Goal: Complete application form

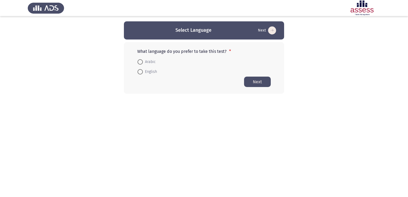
click at [150, 63] on span "Arabic" at bounding box center [149, 62] width 13 height 6
click at [143, 63] on input "Arabic" at bounding box center [140, 61] width 5 height 5
radio input "true"
click at [253, 83] on button "Next" at bounding box center [257, 81] width 27 height 10
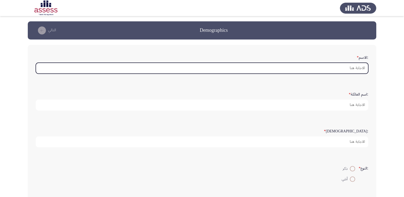
click at [207, 69] on input ":الاسم *" at bounding box center [202, 68] width 333 height 11
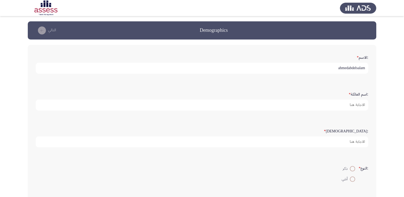
type input "ahmedabdelsalam"
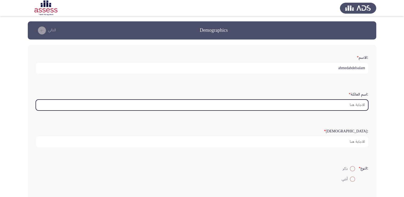
click at [226, 105] on input ":اسم العائلة *" at bounding box center [202, 105] width 333 height 11
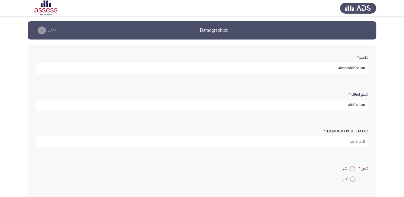
type input "abdelsalam"
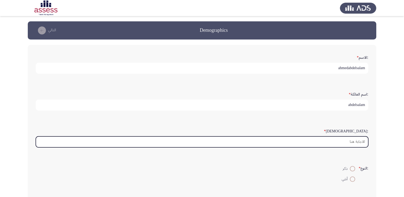
click at [284, 140] on input ":السن *" at bounding box center [202, 142] width 333 height 11
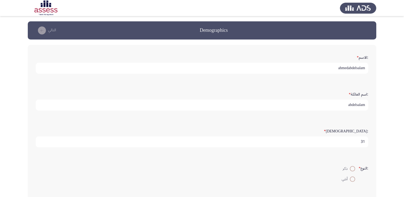
type input "31"
click at [352, 168] on span at bounding box center [352, 168] width 5 height 5
click at [352, 168] on input "ذكر" at bounding box center [352, 168] width 5 height 5
radio input "true"
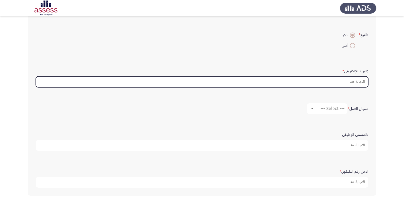
click at [306, 83] on input ":البريد الإلكتروني *" at bounding box center [202, 81] width 333 height 11
type input "ahmedabdelslam201874@gmail.com"
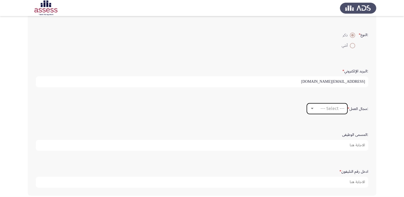
click at [317, 106] on div "--- Select ---" at bounding box center [330, 108] width 30 height 5
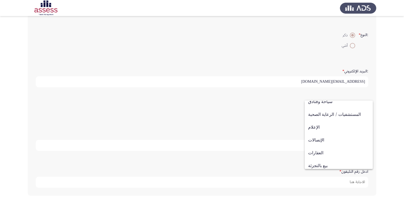
scroll to position [132, 0]
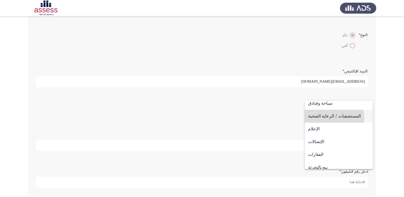
click at [334, 117] on span "المستشفيات / الرعاية الصحية" at bounding box center [338, 116] width 61 height 13
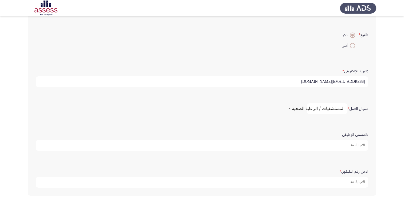
click at [308, 145] on input ":المسمى الوظيفى" at bounding box center [202, 145] width 333 height 11
type input "d"
type input "District Manager"
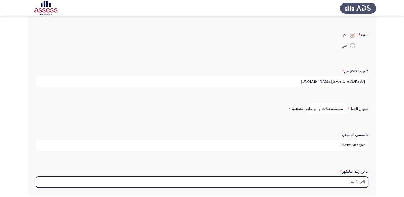
click at [318, 179] on input "ادخل رقم التليفون *" at bounding box center [202, 182] width 333 height 11
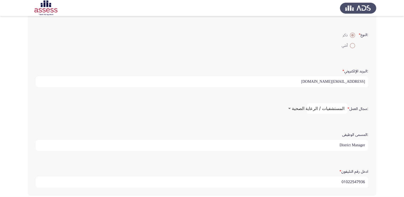
type input "01022547936"
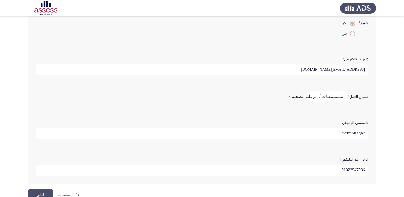
scroll to position [157, 0]
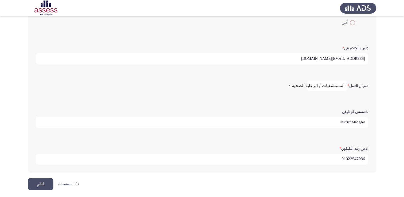
click at [37, 184] on button "التالي" at bounding box center [41, 184] width 26 height 12
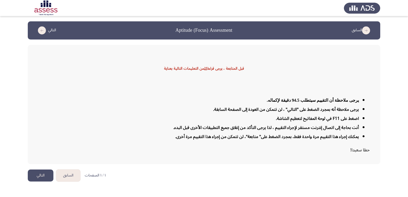
click at [44, 175] on button "التالي" at bounding box center [41, 176] width 26 height 12
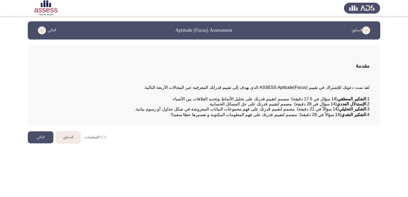
click at [43, 144] on button "التالي" at bounding box center [41, 137] width 26 height 12
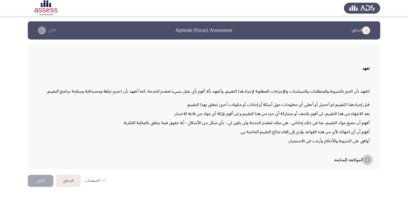
click at [368, 159] on span at bounding box center [368, 160] width 4 height 4
click at [368, 162] on input "الموافقة للمتابعة" at bounding box center [367, 162] width 0 height 0
checkbox input "true"
click at [34, 181] on button "التالي" at bounding box center [41, 181] width 26 height 12
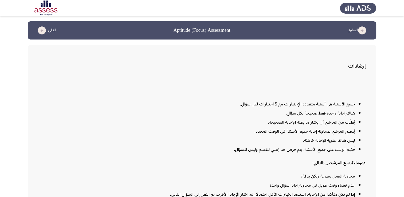
scroll to position [32, 0]
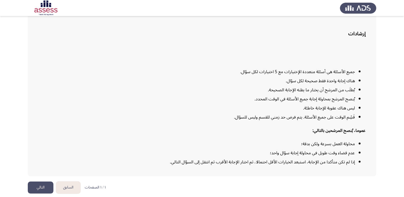
click at [44, 182] on button "التالي" at bounding box center [41, 188] width 26 height 12
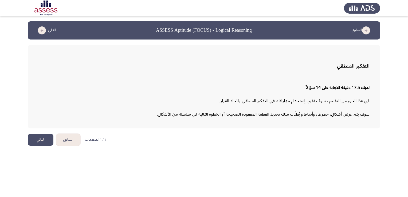
click at [29, 142] on button "التالي" at bounding box center [41, 140] width 26 height 12
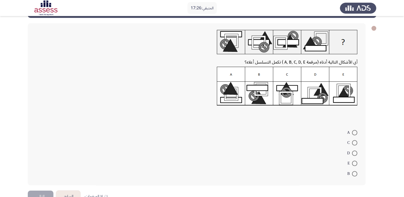
scroll to position [23, 0]
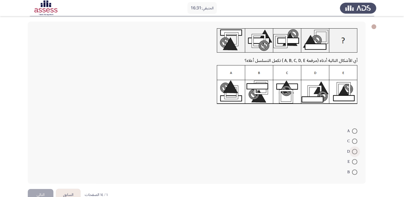
click at [354, 150] on span at bounding box center [354, 151] width 5 height 5
click at [354, 150] on input "D" at bounding box center [354, 151] width 5 height 5
radio input "true"
click at [38, 192] on button "التالي" at bounding box center [41, 194] width 26 height 12
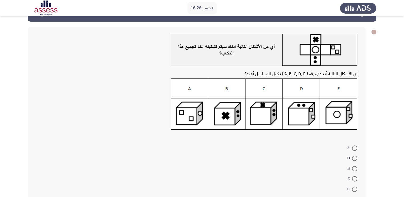
scroll to position [21, 0]
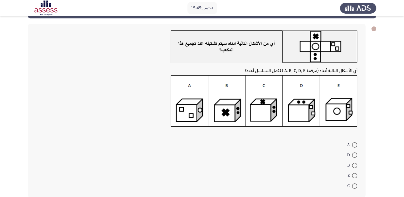
click at [355, 187] on span at bounding box center [354, 186] width 5 height 5
click at [355, 187] on input "C" at bounding box center [354, 186] width 5 height 5
radio input "true"
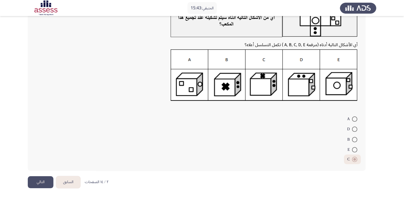
click at [43, 180] on button "التالي" at bounding box center [41, 182] width 26 height 12
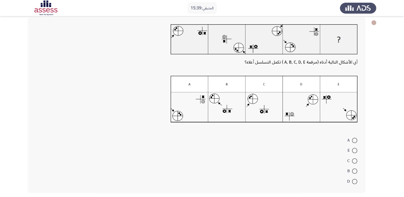
scroll to position [26, 0]
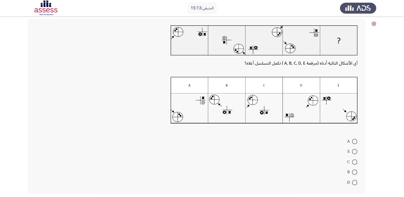
click at [354, 173] on span at bounding box center [354, 172] width 5 height 5
click at [354, 173] on input "B" at bounding box center [354, 172] width 5 height 5
radio input "true"
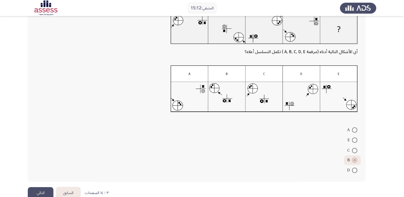
scroll to position [48, 0]
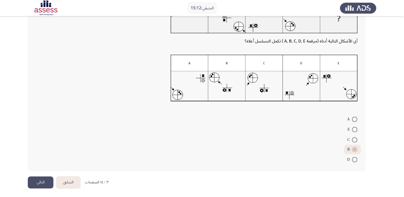
click at [40, 187] on button "التالي" at bounding box center [41, 183] width 26 height 12
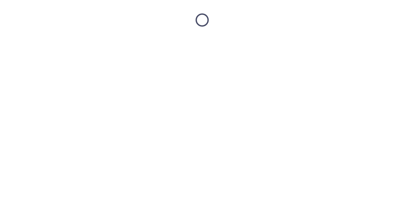
scroll to position [0, 0]
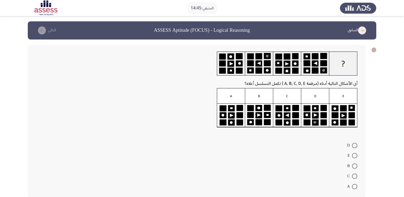
click at [356, 164] on span at bounding box center [354, 166] width 5 height 5
click at [356, 164] on input "B" at bounding box center [354, 166] width 5 height 5
radio input "true"
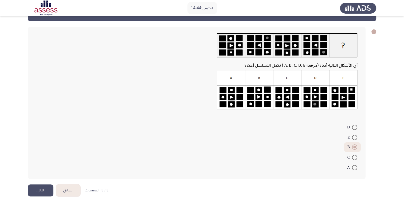
scroll to position [26, 0]
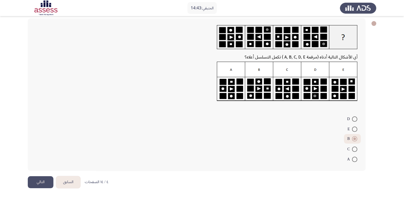
click at [36, 183] on button "التالي" at bounding box center [41, 182] width 26 height 12
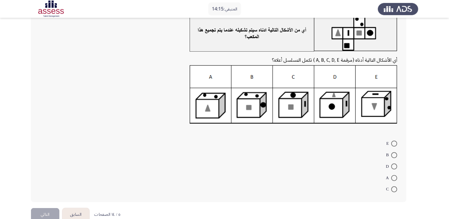
scroll to position [27, 0]
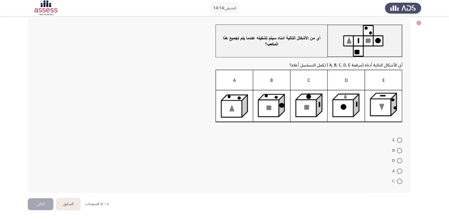
drag, startPoint x: 388, startPoint y: 0, endPoint x: 192, endPoint y: 125, distance: 233.0
click at [192, 125] on div "أي الأشكال التالية أدناه (مرقمة A, B, C, D, E ) تكمل التسلسل أعلاه؟ E B D A C" at bounding box center [219, 105] width 383 height 175
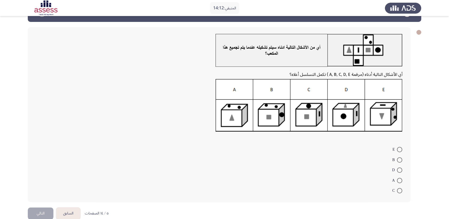
scroll to position [17, 0]
click at [398, 179] on span at bounding box center [399, 180] width 5 height 5
click at [398, 179] on input "A" at bounding box center [399, 180] width 5 height 5
radio input "true"
click at [36, 197] on button "التالي" at bounding box center [41, 213] width 26 height 12
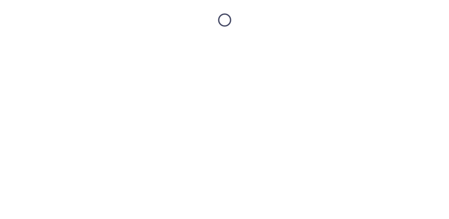
scroll to position [0, 0]
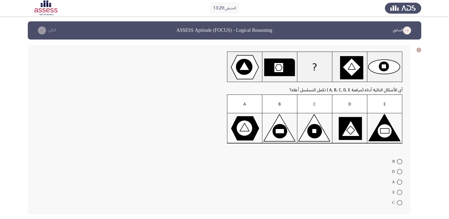
click at [399, 164] on span at bounding box center [399, 161] width 5 height 5
click at [399, 164] on input "B" at bounding box center [399, 161] width 5 height 5
radio input "true"
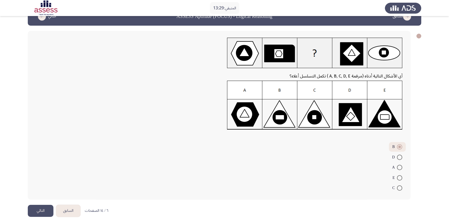
scroll to position [21, 0]
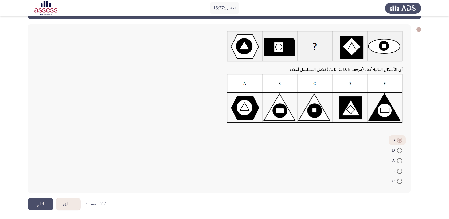
click at [43, 197] on button "التالي" at bounding box center [41, 204] width 26 height 12
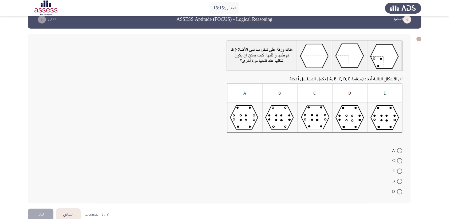
scroll to position [21, 0]
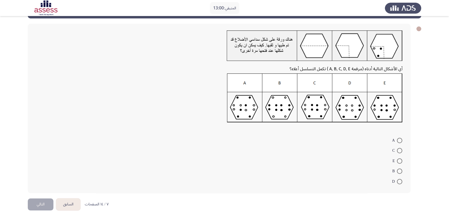
click at [389, 142] on mat-radio-button "A" at bounding box center [397, 140] width 17 height 10
click at [398, 140] on span at bounding box center [399, 140] width 5 height 5
click at [398, 140] on input "A" at bounding box center [399, 140] width 5 height 5
radio input "true"
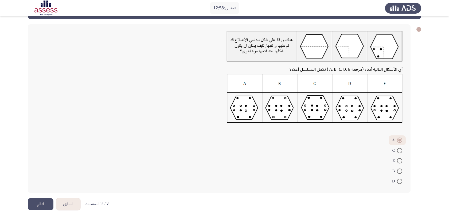
click at [40, 197] on button "التالي" at bounding box center [41, 204] width 26 height 12
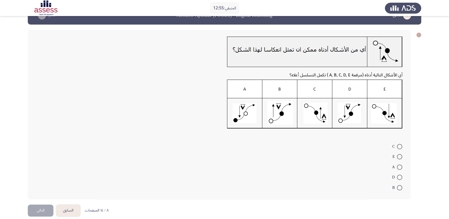
scroll to position [21, 0]
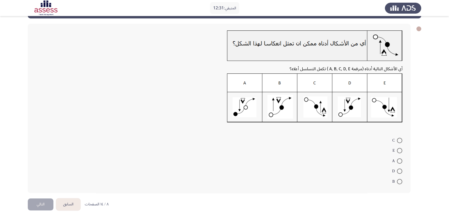
click at [399, 143] on label "C" at bounding box center [398, 140] width 10 height 6
click at [399, 143] on input "C" at bounding box center [399, 140] width 5 height 5
radio input "true"
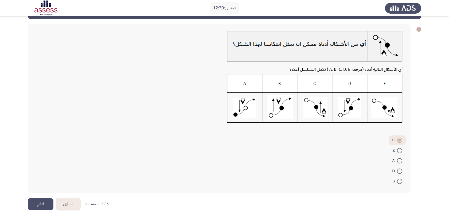
click at [39, 197] on button "التالي" at bounding box center [41, 204] width 26 height 12
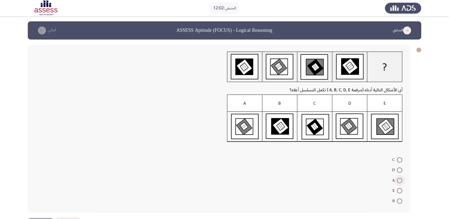
click at [399, 179] on span at bounding box center [399, 180] width 5 height 5
click at [399, 179] on input "A" at bounding box center [399, 180] width 5 height 5
radio input "true"
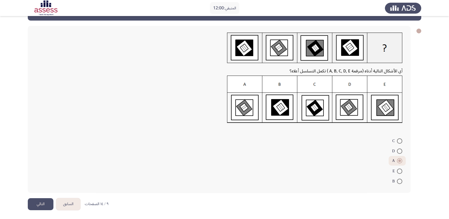
click at [40, 197] on button "التالي" at bounding box center [41, 204] width 26 height 12
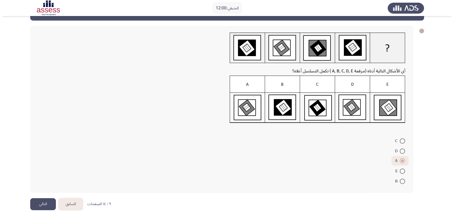
scroll to position [0, 0]
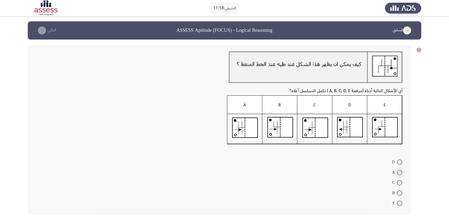
click at [398, 171] on span at bounding box center [399, 172] width 5 height 5
click at [398, 171] on input "A" at bounding box center [399, 172] width 5 height 5
radio input "true"
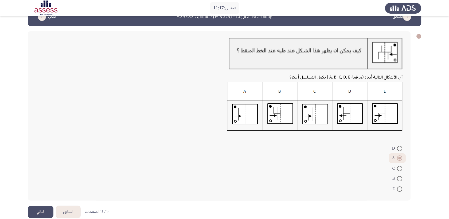
scroll to position [21, 0]
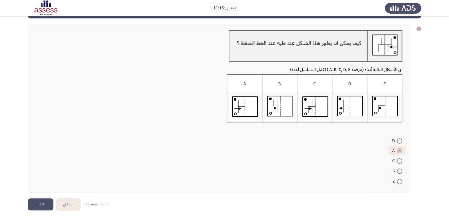
click at [40, 204] on button "التالي" at bounding box center [41, 205] width 26 height 12
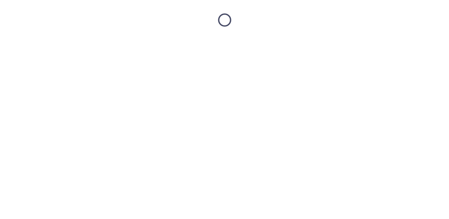
scroll to position [0, 0]
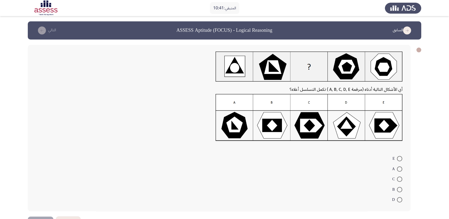
click at [399, 158] on span at bounding box center [399, 158] width 5 height 5
click at [399, 158] on input "E" at bounding box center [399, 158] width 5 height 5
radio input "true"
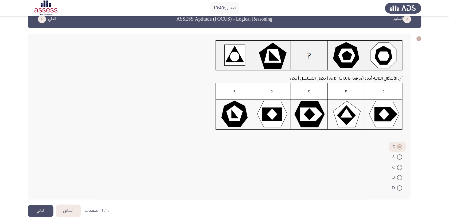
scroll to position [18, 0]
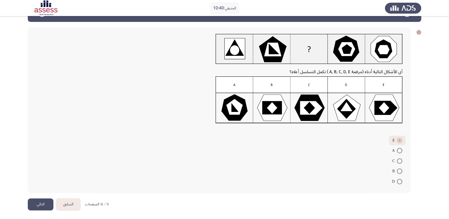
click at [37, 208] on button "التالي" at bounding box center [41, 205] width 26 height 12
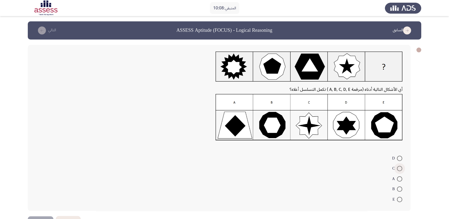
click at [399, 169] on span at bounding box center [399, 168] width 5 height 5
click at [399, 169] on input "C" at bounding box center [399, 168] width 5 height 5
radio input "true"
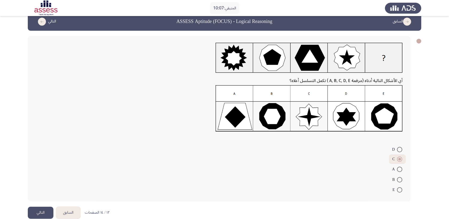
scroll to position [17, 0]
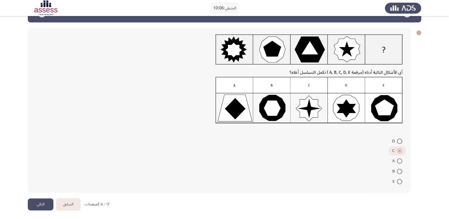
click at [41, 206] on button "التالي" at bounding box center [41, 205] width 26 height 12
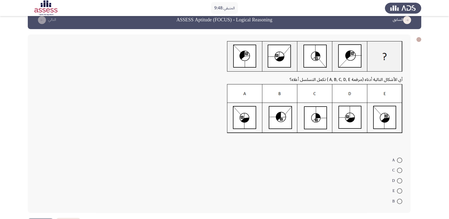
scroll to position [0, 0]
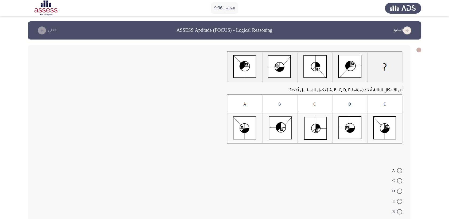
click at [398, 201] on span at bounding box center [399, 201] width 5 height 5
click at [398, 201] on input "E" at bounding box center [399, 201] width 5 height 5
radio input "true"
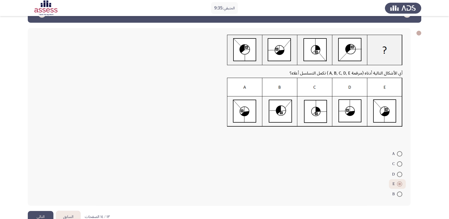
scroll to position [30, 0]
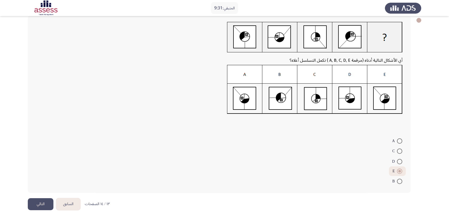
click at [46, 201] on button "التالي" at bounding box center [41, 204] width 26 height 12
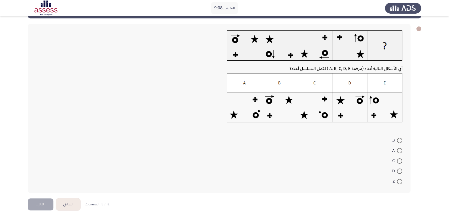
scroll to position [0, 0]
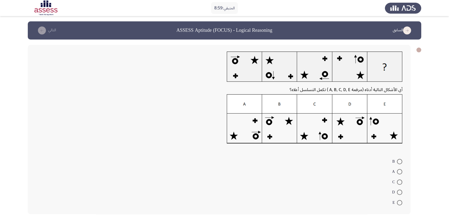
click at [400, 172] on span at bounding box center [399, 171] width 5 height 5
click at [400, 172] on input "A" at bounding box center [399, 171] width 5 height 5
radio input "true"
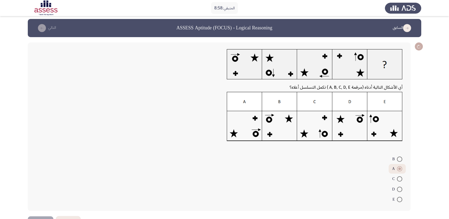
scroll to position [21, 0]
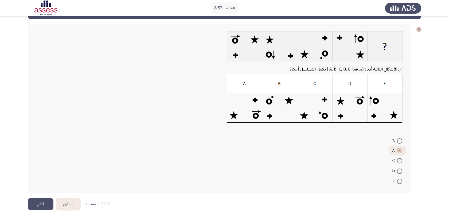
click at [37, 205] on button "التالي" at bounding box center [41, 204] width 26 height 12
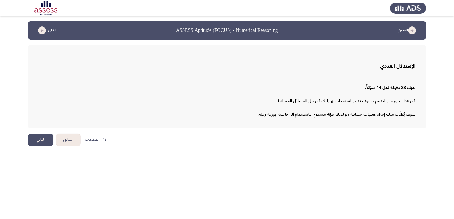
click at [43, 140] on button "التالي" at bounding box center [41, 140] width 26 height 12
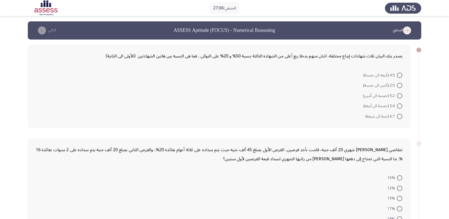
click at [398, 105] on span at bounding box center [399, 105] width 5 height 5
click at [398, 105] on input "5:4 (خمسة الى أربعة)" at bounding box center [399, 105] width 5 height 5
radio input "true"
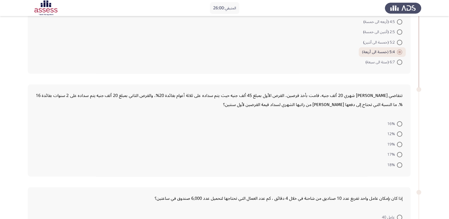
scroll to position [56, 0]
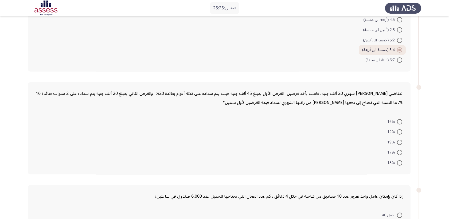
click at [400, 121] on span at bounding box center [399, 121] width 5 height 5
click at [400, 121] on input "16%" at bounding box center [399, 121] width 5 height 5
radio input "true"
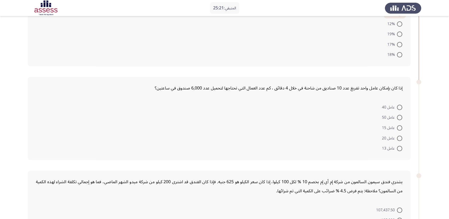
scroll to position [164, 0]
click at [398, 135] on span at bounding box center [399, 137] width 5 height 5
click at [398, 135] on input "عامل 20" at bounding box center [399, 137] width 5 height 5
radio input "true"
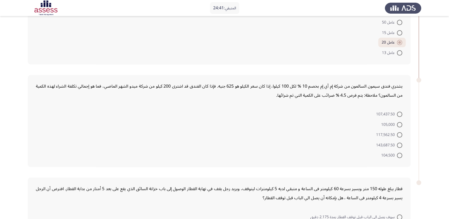
scroll to position [258, 0]
click at [398, 135] on span at bounding box center [399, 135] width 5 height 5
click at [398, 135] on input "117,562.50" at bounding box center [399, 135] width 5 height 5
radio input "true"
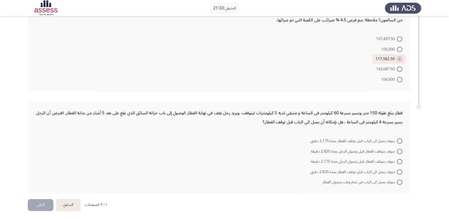
click at [400, 140] on span at bounding box center [399, 140] width 5 height 5
click at [400, 140] on input "سوف يصل الى الباب قبل توقف القطار بمدة 2.175 دقيق" at bounding box center [399, 140] width 5 height 5
radio input "true"
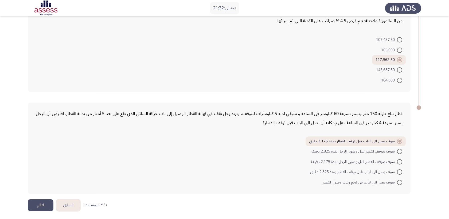
click at [38, 203] on button "التالي" at bounding box center [41, 205] width 26 height 12
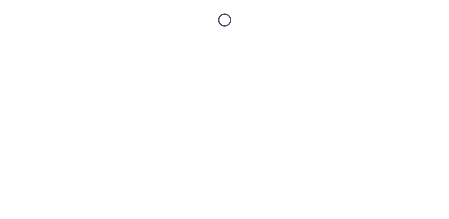
scroll to position [0, 0]
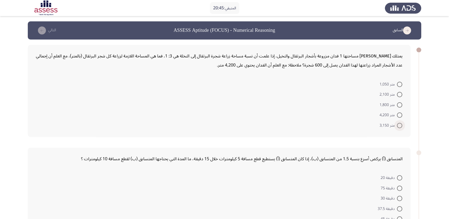
click at [400, 126] on span at bounding box center [399, 125] width 5 height 5
click at [400, 126] on input "متر 3,150" at bounding box center [399, 125] width 5 height 5
radio input "true"
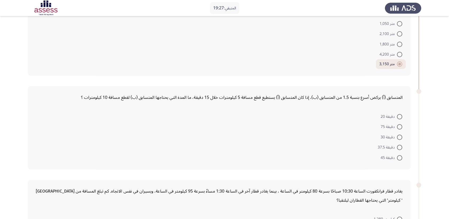
scroll to position [63, 0]
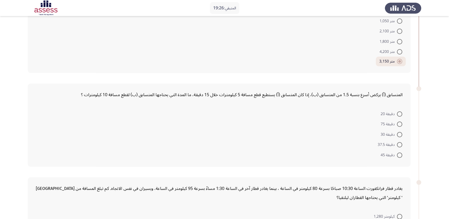
click at [400, 154] on span at bounding box center [399, 155] width 5 height 5
click at [400, 154] on input "دقيقة 45" at bounding box center [399, 155] width 5 height 5
radio input "true"
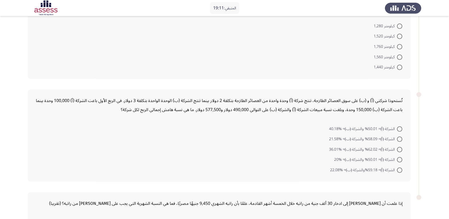
scroll to position [254, 0]
click at [398, 35] on span at bounding box center [399, 35] width 5 height 5
click at [398, 35] on input "كيلومتر 1,520" at bounding box center [399, 35] width 5 height 5
radio input "true"
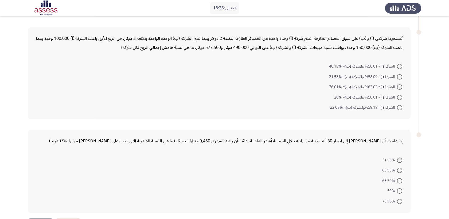
scroll to position [334, 0]
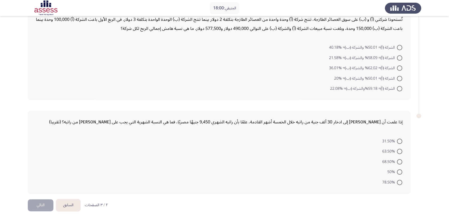
click at [399, 87] on span at bounding box center [399, 88] width 5 height 5
click at [399, 87] on input "الشركة (أ)= 59.18%والشركة (ب)= %22.08" at bounding box center [399, 88] width 5 height 5
radio input "true"
click at [400, 162] on span at bounding box center [399, 161] width 5 height 5
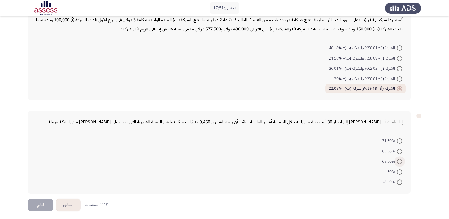
click at [400, 162] on input "68.50%" at bounding box center [399, 161] width 5 height 5
radio input "true"
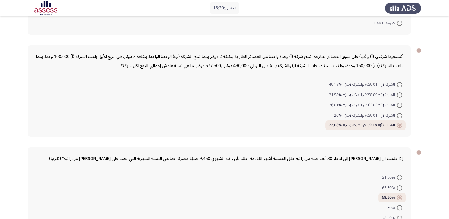
scroll to position [333, 0]
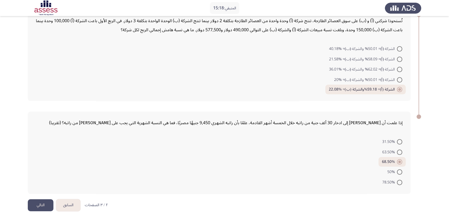
click at [399, 152] on span at bounding box center [399, 152] width 5 height 5
click at [399, 152] on input "63.50%" at bounding box center [399, 152] width 5 height 5
radio input "true"
click at [39, 206] on button "التالي" at bounding box center [41, 205] width 26 height 12
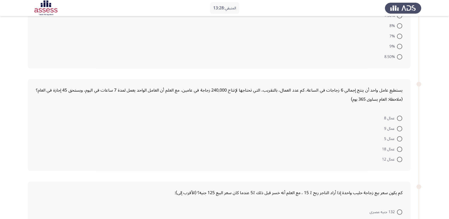
scroll to position [0, 0]
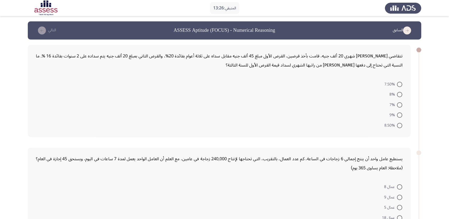
click at [400, 84] on span at bounding box center [399, 84] width 5 height 5
click at [400, 84] on input "7.50%" at bounding box center [399, 84] width 5 height 5
radio input "true"
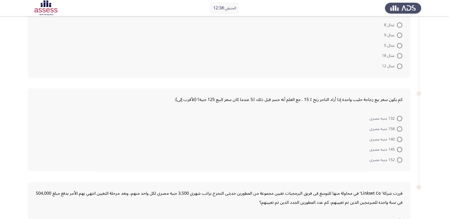
scroll to position [13, 0]
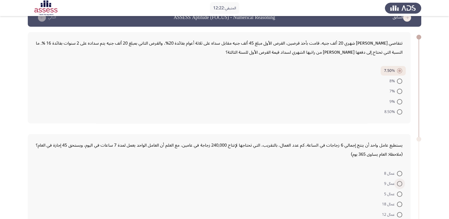
click at [401, 185] on span at bounding box center [399, 183] width 5 height 5
click at [401, 185] on input "عمال 9" at bounding box center [399, 183] width 5 height 5
radio input "true"
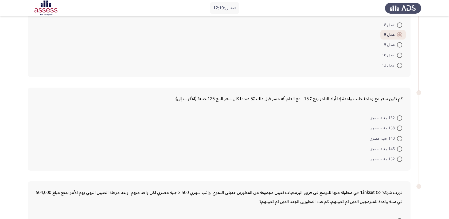
scroll to position [162, 0]
click at [398, 158] on span at bounding box center [399, 158] width 5 height 5
click at [398, 158] on input "152 جنيه مصرى" at bounding box center [399, 158] width 5 height 5
radio input "true"
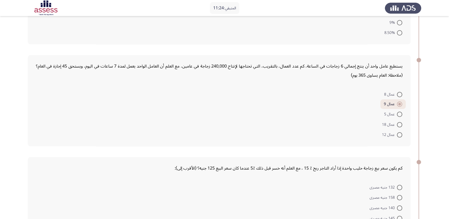
scroll to position [241, 0]
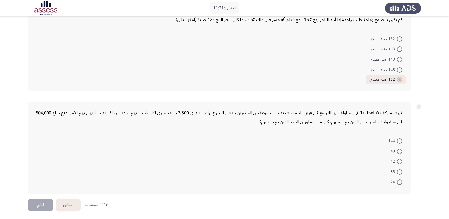
click at [398, 161] on span at bounding box center [399, 161] width 5 height 5
click at [398, 161] on input "12" at bounding box center [399, 161] width 5 height 5
radio input "true"
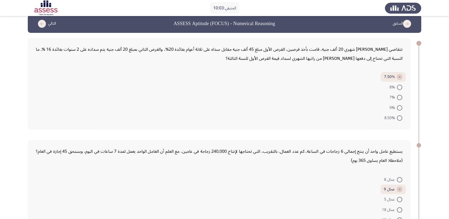
scroll to position [0, 0]
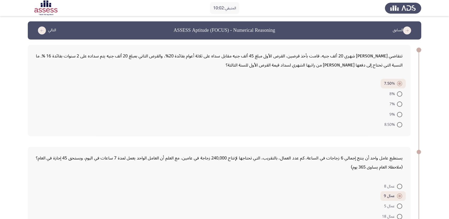
click at [407, 28] on icon "load previous page" at bounding box center [407, 30] width 8 height 8
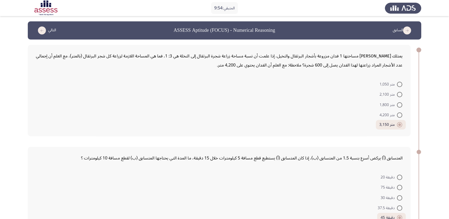
click at [407, 31] on icon "load previous page" at bounding box center [407, 30] width 8 height 8
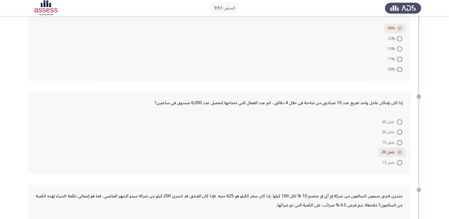
scroll to position [297, 0]
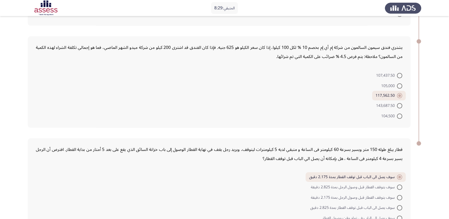
click at [400, 117] on span at bounding box center [399, 116] width 5 height 5
click at [400, 117] on input "104,500" at bounding box center [399, 116] width 5 height 5
radio input "true"
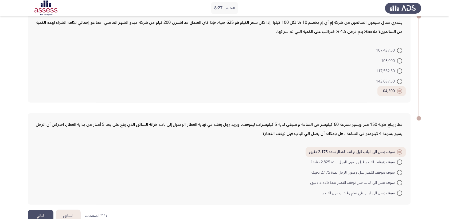
scroll to position [333, 0]
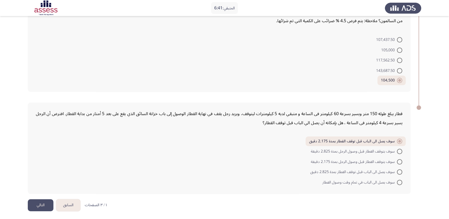
click at [397, 172] on span at bounding box center [399, 171] width 5 height 5
click at [397, 172] on input "سوف يصل الى الباب قبل توقف القطار بمدة 2.825 دقيق" at bounding box center [399, 171] width 5 height 5
radio input "true"
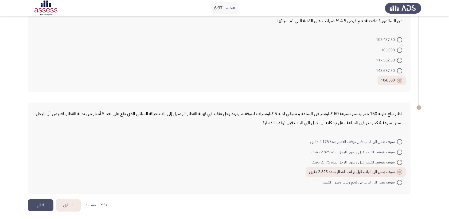
click at [44, 204] on button "التالي" at bounding box center [41, 205] width 26 height 12
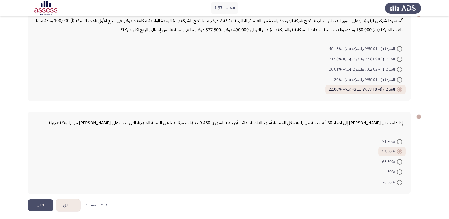
click at [45, 202] on button "التالي" at bounding box center [41, 205] width 26 height 12
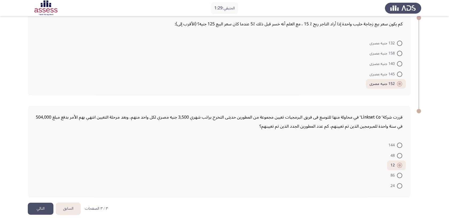
scroll to position [240, 0]
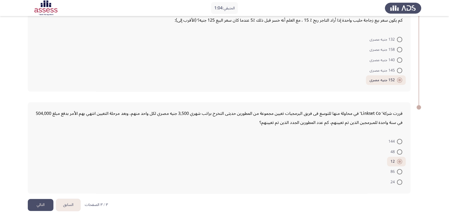
click at [64, 200] on button "السابق" at bounding box center [68, 205] width 24 height 12
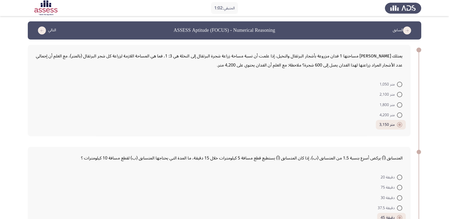
click at [399, 85] on span at bounding box center [399, 84] width 5 height 5
click at [399, 85] on input "متر 1,050" at bounding box center [399, 84] width 5 height 5
radio input "true"
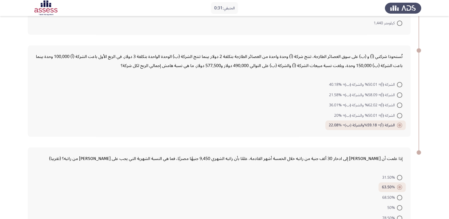
scroll to position [333, 0]
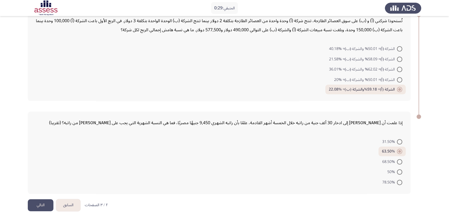
click at [43, 201] on button "التالي" at bounding box center [41, 205] width 26 height 12
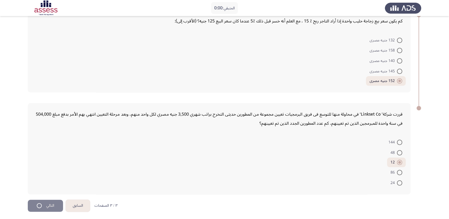
scroll to position [0, 0]
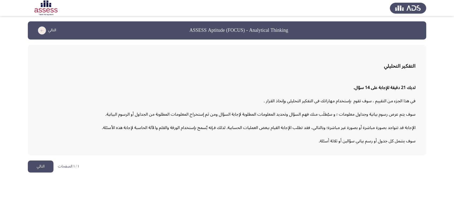
click at [42, 166] on button "التالي" at bounding box center [41, 167] width 26 height 12
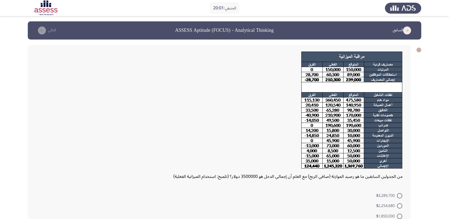
scroll to position [56, 0]
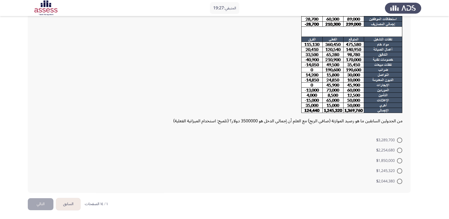
click at [402, 181] on span at bounding box center [399, 181] width 5 height 5
click at [402, 181] on input "$2,044,380" at bounding box center [399, 181] width 5 height 5
radio input "true"
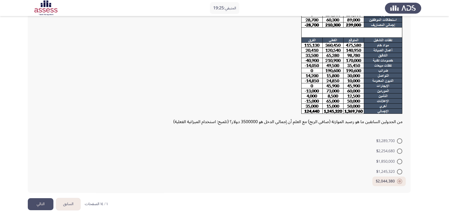
click at [43, 204] on button "التالي" at bounding box center [41, 204] width 26 height 12
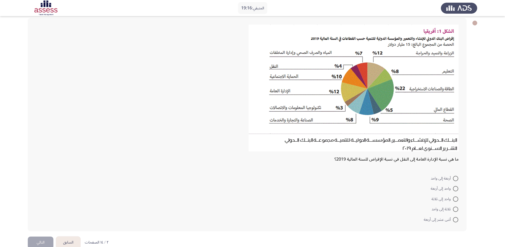
scroll to position [27, 0]
click at [454, 209] on span at bounding box center [455, 208] width 5 height 5
click at [454, 209] on input "ثلاثة إلى واحد" at bounding box center [455, 208] width 5 height 5
radio input "true"
click at [40, 219] on button "التالي" at bounding box center [41, 241] width 26 height 12
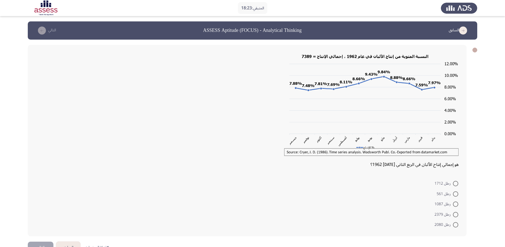
scroll to position [16, 0]
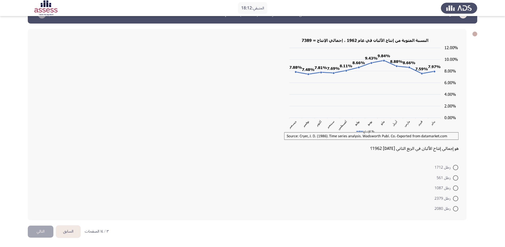
click at [454, 210] on span at bounding box center [455, 208] width 5 height 5
click at [454, 210] on input "رطل 2080" at bounding box center [455, 208] width 5 height 5
radio input "true"
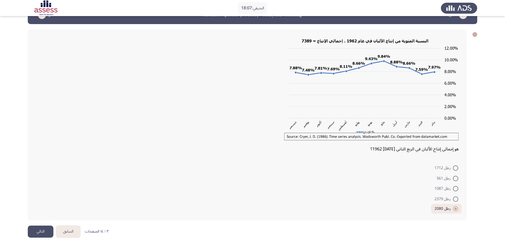
click at [44, 219] on button "التالي" at bounding box center [41, 231] width 26 height 12
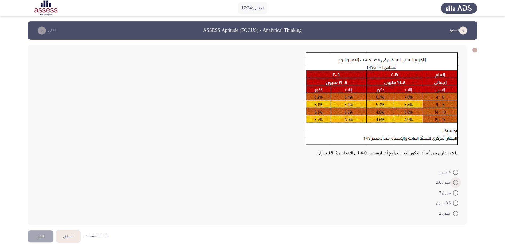
click at [454, 183] on span at bounding box center [455, 182] width 5 height 5
click at [454, 183] on input "مليون 2.6" at bounding box center [455, 182] width 5 height 5
radio input "true"
click at [37, 219] on button "التالي" at bounding box center [41, 235] width 26 height 12
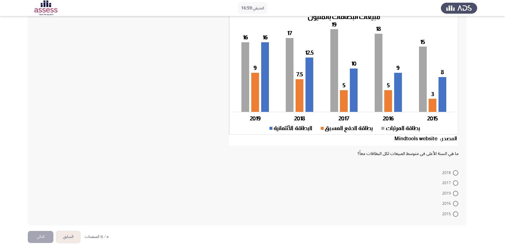
scroll to position [47, 0]
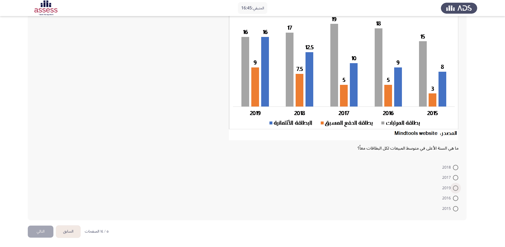
click at [454, 189] on span at bounding box center [455, 187] width 5 height 5
click at [454, 189] on input "2019" at bounding box center [455, 187] width 5 height 5
radio input "true"
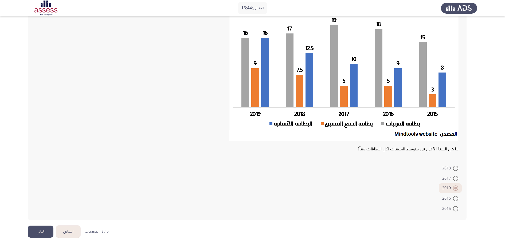
click at [44, 219] on button "التالي" at bounding box center [41, 231] width 26 height 12
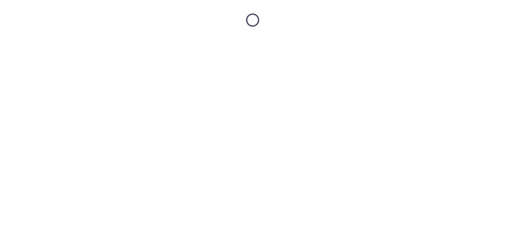
scroll to position [0, 0]
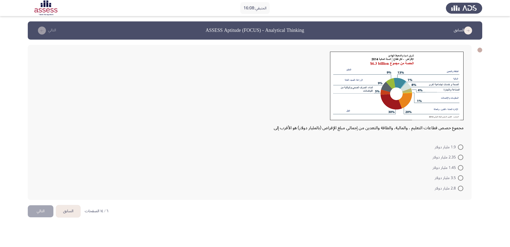
click at [454, 187] on span at bounding box center [460, 187] width 5 height 5
click at [454, 187] on input "2.8 مليار دولار" at bounding box center [460, 187] width 5 height 5
radio input "true"
click at [36, 213] on button "التالي" at bounding box center [41, 210] width 26 height 12
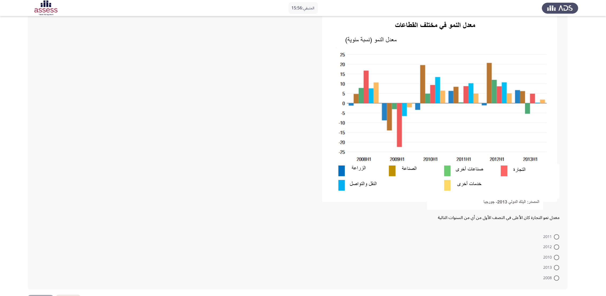
scroll to position [38, 0]
drag, startPoint x: 563, startPoint y: 17, endPoint x: 431, endPoint y: 126, distance: 171.7
click at [390, 114] on div "معدل نمو التجارة كان الأعلى في النصف الأول من أي من السنوات التالية 2011 2012 2…" at bounding box center [298, 148] width 540 height 284
drag, startPoint x: 562, startPoint y: 18, endPoint x: 454, endPoint y: 84, distance: 126.7
click at [454, 84] on div "معدل نمو التجارة كان الأعلى في النصف الأول من أي من السنوات التالية 2011 2012 2…" at bounding box center [298, 148] width 540 height 284
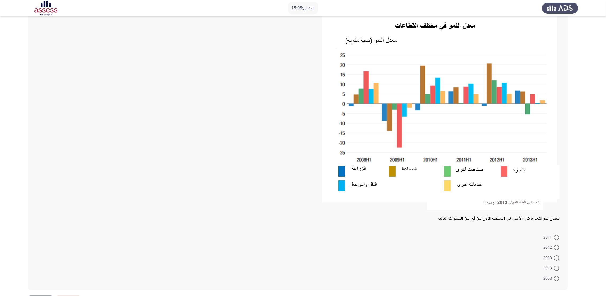
click at [454, 219] on span at bounding box center [556, 278] width 5 height 5
click at [454, 219] on input "2008" at bounding box center [556, 278] width 5 height 5
radio input "true"
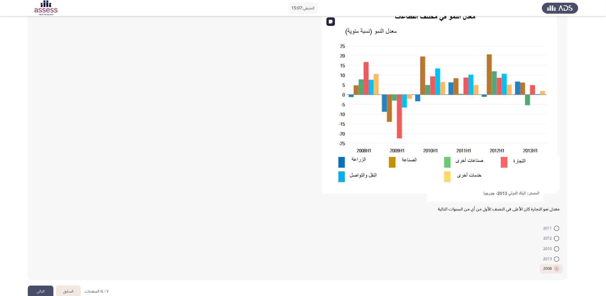
scroll to position [57, 0]
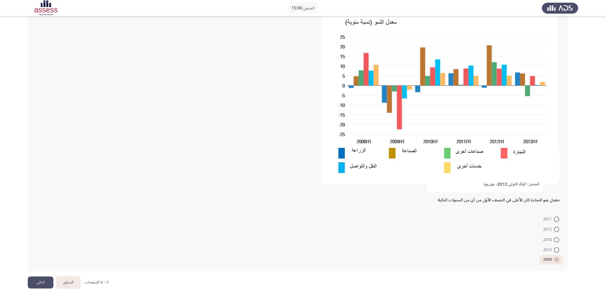
click at [47, 219] on button "التالي" at bounding box center [41, 282] width 26 height 12
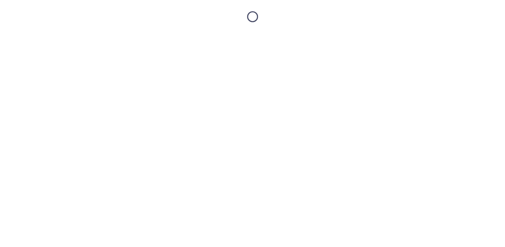
scroll to position [0, 0]
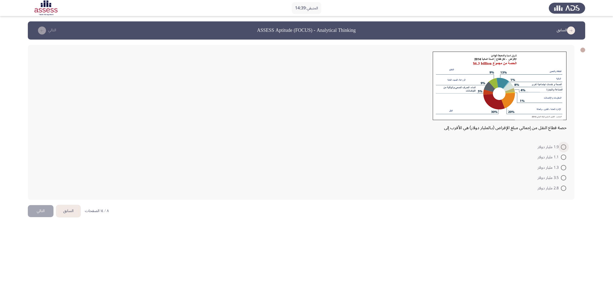
click at [454, 146] on span at bounding box center [562, 146] width 5 height 5
click at [454, 146] on input "1.9 مليار دولار" at bounding box center [562, 146] width 5 height 5
radio input "true"
click at [40, 206] on button "التالي" at bounding box center [41, 210] width 26 height 12
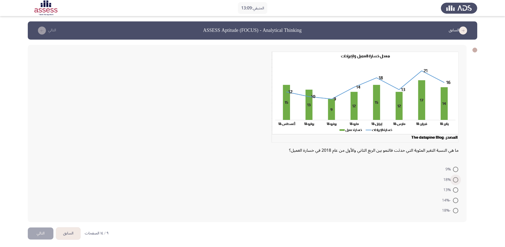
click at [454, 180] on span at bounding box center [455, 179] width 5 height 5
click at [454, 180] on input "18%" at bounding box center [455, 179] width 5 height 5
radio input "true"
click at [33, 219] on button "التالي" at bounding box center [41, 233] width 26 height 12
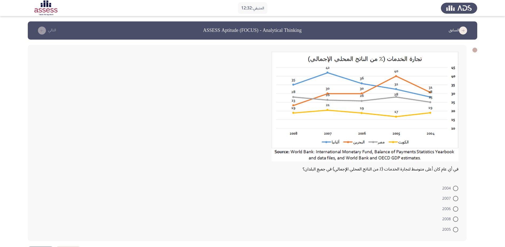
click at [454, 196] on span at bounding box center [455, 198] width 5 height 5
click at [454, 196] on input "2007" at bounding box center [455, 198] width 5 height 5
radio input "true"
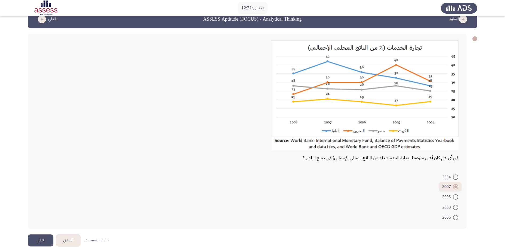
scroll to position [20, 0]
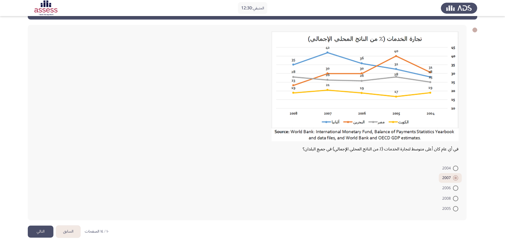
click at [40, 219] on button "التالي" at bounding box center [41, 231] width 26 height 12
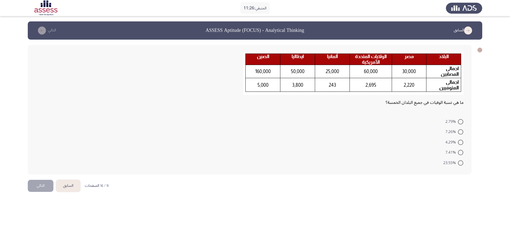
click at [454, 143] on span at bounding box center [460, 142] width 5 height 5
click at [454, 143] on input "4.29%" at bounding box center [460, 142] width 5 height 5
radio input "true"
click at [34, 181] on button "التالي" at bounding box center [41, 185] width 26 height 12
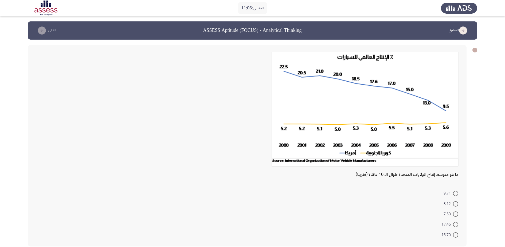
scroll to position [26, 0]
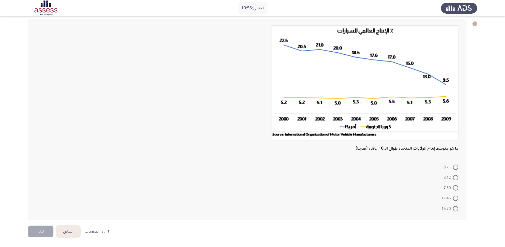
click at [454, 196] on span at bounding box center [455, 197] width 5 height 5
click at [454, 196] on input "17.46" at bounding box center [455, 197] width 5 height 5
radio input "true"
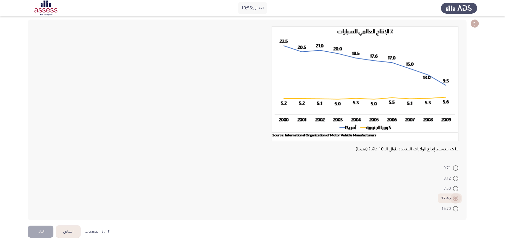
scroll to position [25, 0]
click at [37, 219] on button "التالي" at bounding box center [41, 231] width 26 height 12
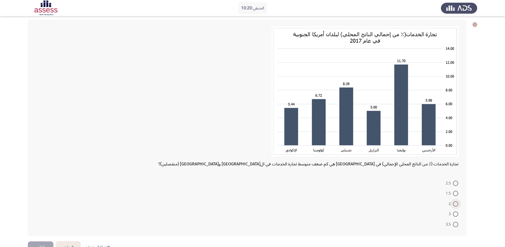
click at [454, 204] on span at bounding box center [455, 203] width 5 height 5
click at [454, 204] on input "2" at bounding box center [455, 203] width 5 height 5
radio input "true"
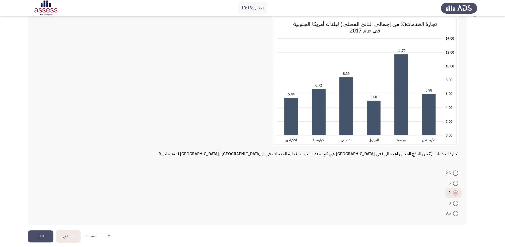
scroll to position [40, 0]
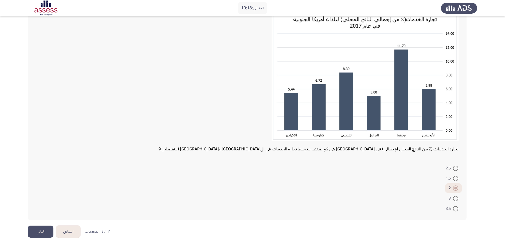
click at [38, 219] on button "التالي" at bounding box center [41, 231] width 26 height 12
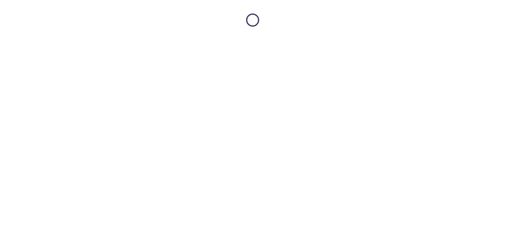
scroll to position [0, 0]
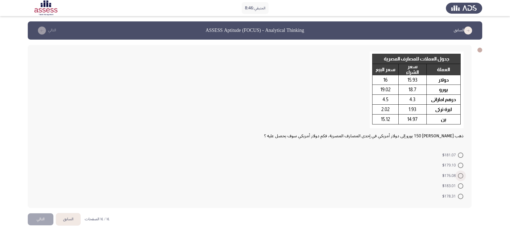
click at [454, 175] on span at bounding box center [460, 175] width 5 height 5
click at [454, 175] on input "$176.08" at bounding box center [460, 175] width 5 height 5
radio input "true"
click at [39, 218] on button "التالي" at bounding box center [41, 218] width 26 height 12
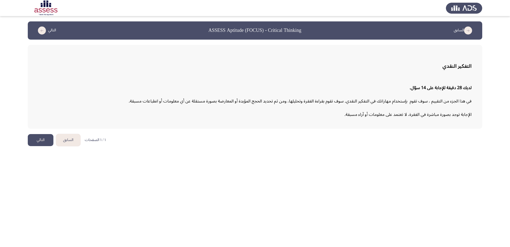
click at [43, 139] on button "التالي" at bounding box center [41, 140] width 26 height 12
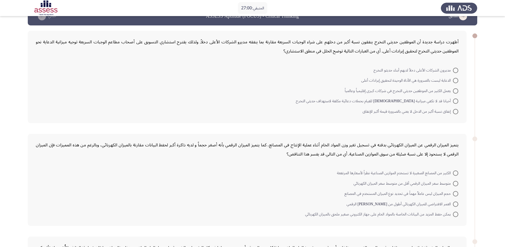
scroll to position [14, 0]
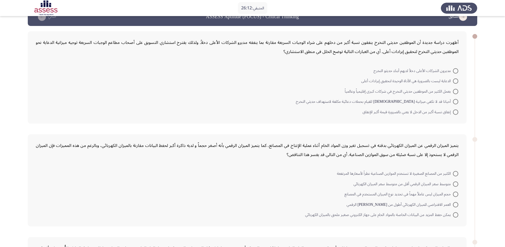
click at [454, 113] on span at bounding box center [455, 111] width 5 height 5
click at [454, 113] on input "إنفاق نسبة أكبر من الدخل لا يعني بالضرورة قيمة أكبر للإنفاق" at bounding box center [455, 111] width 5 height 5
radio input "true"
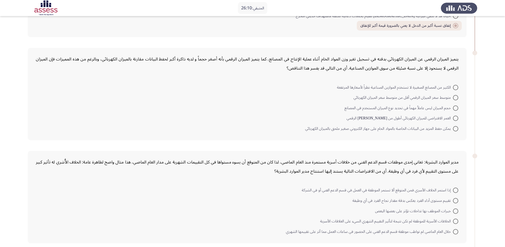
scroll to position [100, 0]
click at [454, 96] on span at bounding box center [455, 96] width 5 height 5
click at [454, 96] on input "متوسط سعر الميزان الرقمي أقل من متوسط سعر الميزان الكهربائي" at bounding box center [455, 96] width 5 height 5
radio input "true"
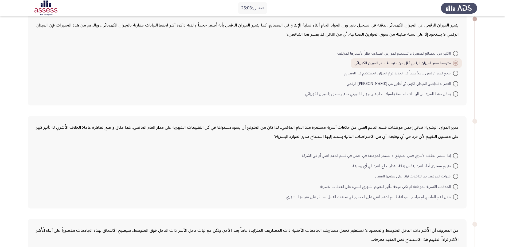
scroll to position [143, 0]
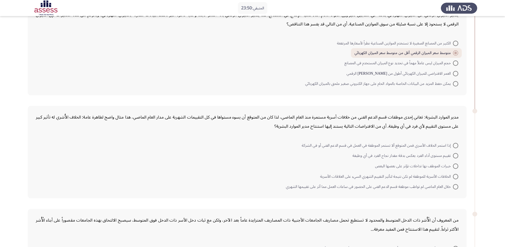
click at [454, 154] on span at bounding box center [455, 155] width 5 height 5
click at [454, 154] on input "تقييم مستوى أداء الفرد يعكس بدقة مقدار نجاح الفرد في أي وظيفة" at bounding box center [455, 155] width 5 height 5
radio input "true"
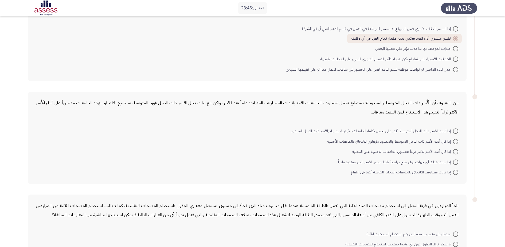
scroll to position [259, 0]
click at [454, 142] on span at bounding box center [455, 141] width 5 height 5
click at [454, 142] on input "إذا كان أبناء الأسر ذات الدخل المتوسط والمحدود مؤهلون للالتحاق بالجامعات الأجنب…" at bounding box center [455, 141] width 5 height 5
radio input "true"
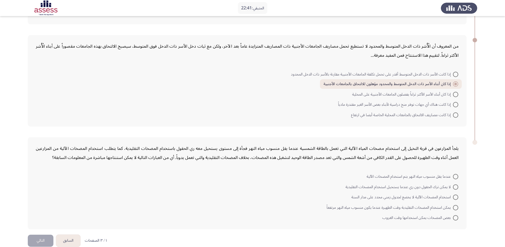
scroll to position [326, 0]
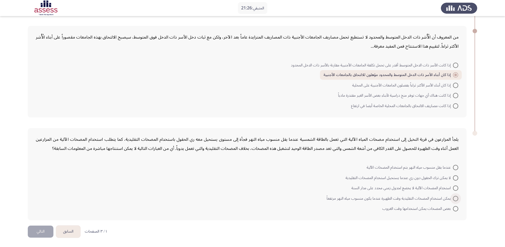
click at [454, 201] on span at bounding box center [455, 198] width 5 height 5
click at [454, 201] on input "يمكن استخدام المضخات التقليدية وقت الظهيرة عندما يكون منسوب مياه النهر مرتفعاً" at bounding box center [455, 198] width 5 height 5
radio input "true"
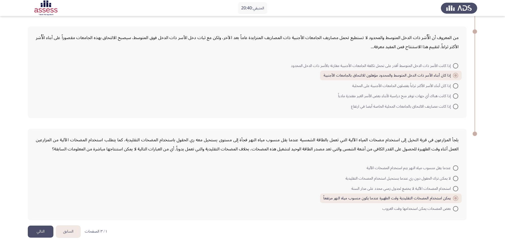
click at [454, 189] on span at bounding box center [455, 188] width 5 height 5
click at [454, 189] on input "استخدام المضخات الآلية لا يخضع لجدول زمني محدد على مدار السنة" at bounding box center [455, 188] width 5 height 5
radio input "true"
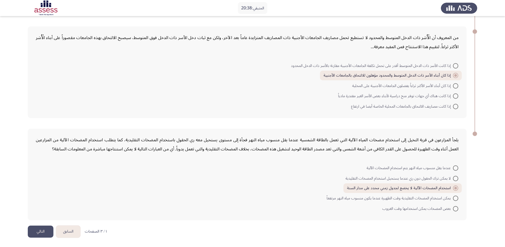
click at [41, 219] on button "التالي" at bounding box center [41, 231] width 26 height 12
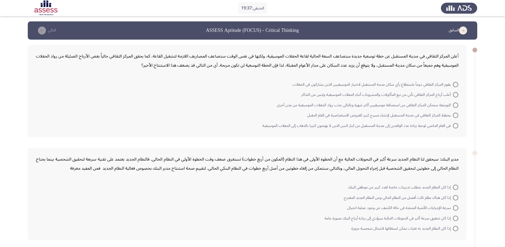
click at [454, 104] on span at bounding box center [455, 104] width 5 height 5
click at [454, 104] on input "التوسعة ستمكن المركز الثقافي من استضافة موسيقيين أكثر شهرة وبالتالي جذب رواد ال…" at bounding box center [455, 104] width 5 height 5
radio input "true"
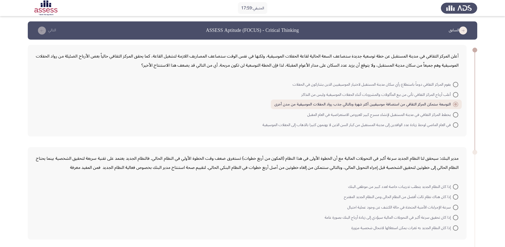
click at [454, 209] on span at bounding box center [455, 206] width 5 height 5
click at [454, 209] on input "سرعة الإجراءات الأمنية المتخذة في حالة الكشف عن وجود عملية احتيال" at bounding box center [455, 206] width 5 height 5
radio input "true"
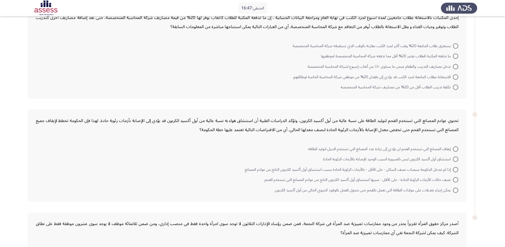
scroll to position [243, 0]
click at [454, 65] on span at bounding box center [455, 65] width 5 height 5
click at [454, 65] on input "تدخل مصاريف التدريب والطعام ضمن ما يساوى ٨٠٪ من أتعاب إسبوع لشركة المحاسبة المت…" at bounding box center [455, 65] width 5 height 5
radio input "true"
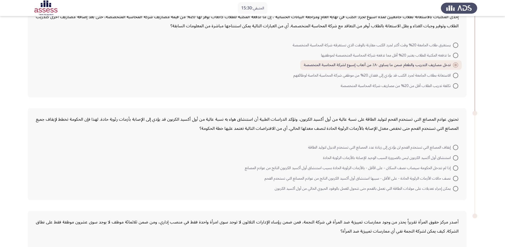
click at [454, 168] on span at bounding box center [455, 167] width 5 height 5
click at [454, 168] on input "إذا لم تتدخل الحكومة سيصاب نصف السكان - على الأقل - بالأزمات الرئوية الحادة بسب…" at bounding box center [455, 167] width 5 height 5
radio input "true"
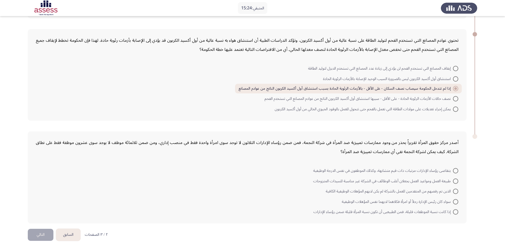
scroll to position [326, 0]
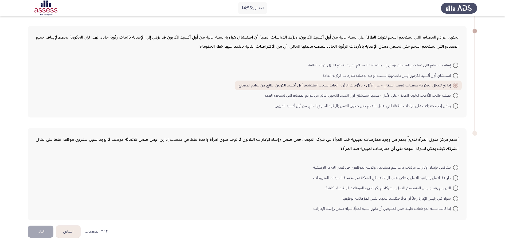
click at [454, 168] on span at bounding box center [455, 167] width 5 height 5
click at [454, 168] on input "يتقاضى رؤساء الإدارات مرتبات ذات قيم متشابهة، وكذلك الموظفون في نفس الدرجة الوظ…" at bounding box center [455, 167] width 5 height 5
radio input "true"
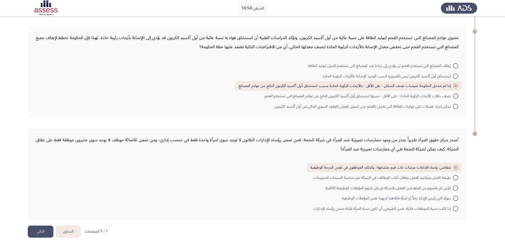
click at [39, 219] on button "التالي" at bounding box center [41, 231] width 26 height 12
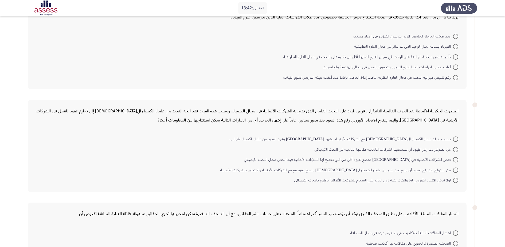
scroll to position [0, 0]
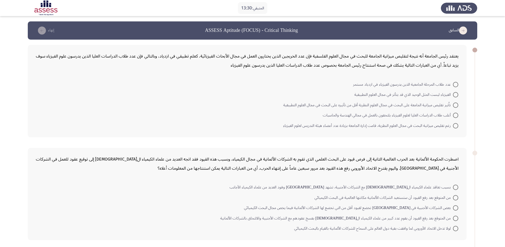
click at [454, 105] on span at bounding box center [455, 104] width 5 height 5
click at [454, 105] on input "تاُثير تقليص ميزانية الجامعة على البحث في مجال العلوم النظرية أقل من تأثيره على…" at bounding box center [455, 104] width 5 height 5
radio input "true"
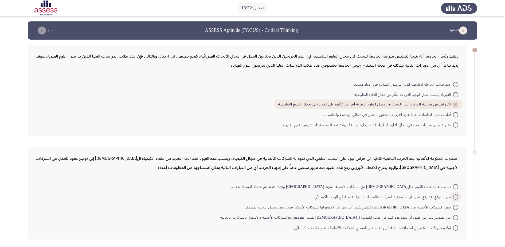
click at [454, 197] on span at bounding box center [455, 196] width 5 height 5
click at [454, 197] on input "من المتوقع بعد رفع القيود أن ستستعيد الشركات الألمانية مكانتها العالمية في البح…" at bounding box center [455, 196] width 5 height 5
radio input "true"
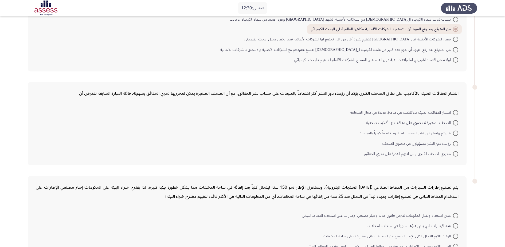
click at [454, 144] on span at bounding box center [455, 143] width 5 height 5
click at [454, 144] on input "رؤساء دور النشر مسؤولون عن محتوى الصحف" at bounding box center [455, 143] width 5 height 5
radio input "true"
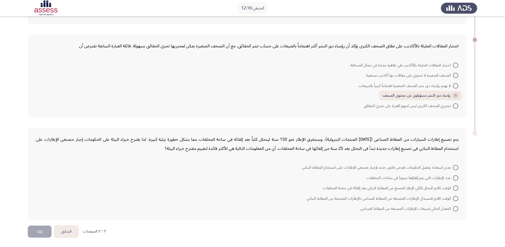
click at [454, 177] on span at bounding box center [455, 177] width 5 height 5
click at [454, 177] on input "عدد الإطارات التي يتم إلقاؤها سنويا في ساحات المخلفات" at bounding box center [455, 177] width 5 height 5
radio input "true"
click at [454, 85] on span at bounding box center [455, 86] width 5 height 5
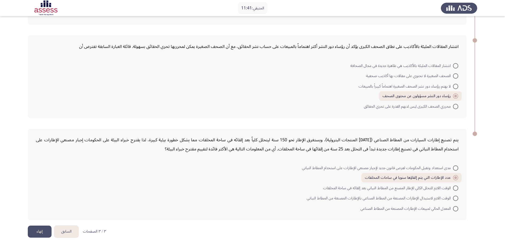
click at [454, 85] on input "لا يهتم رؤساء دور نشر الصحف الصغيرة اهتماماً كبيراً بالمبيعات" at bounding box center [455, 86] width 5 height 5
radio input "true"
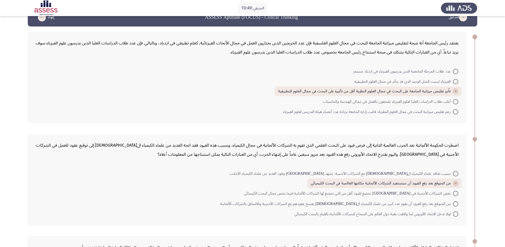
scroll to position [0, 0]
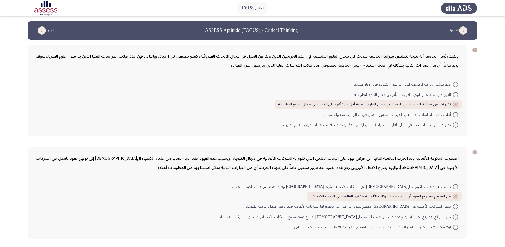
click at [454, 94] on span at bounding box center [455, 94] width 5 height 5
click at [454, 94] on input "الفيزياء ليست المثل الوحيد الذي قد يتأثر في مجال العلوم التطبيقية" at bounding box center [455, 94] width 5 height 5
radio input "true"
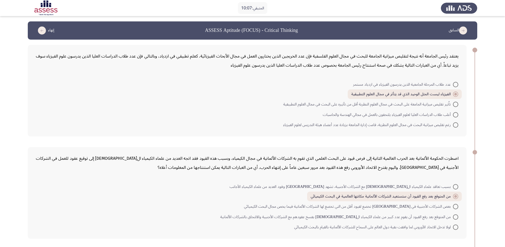
click at [454, 30] on icon "load previous page" at bounding box center [463, 30] width 8 height 8
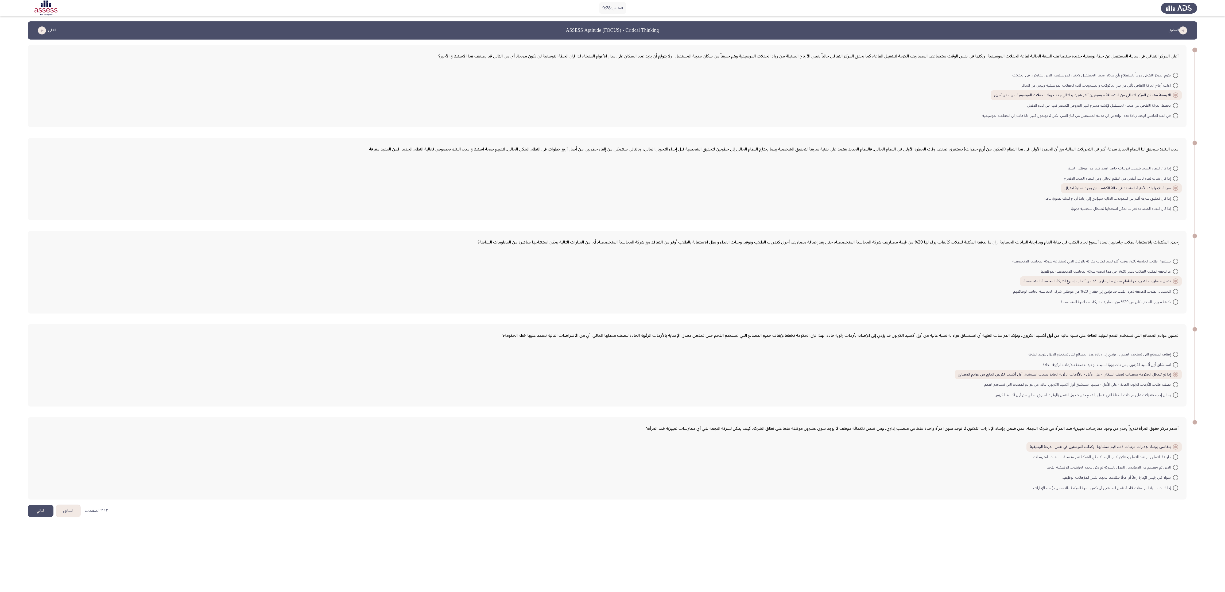
drag, startPoint x: 479, startPoint y: 1, endPoint x: 1213, endPoint y: 151, distance: 749.1
click at [454, 151] on app-assessment-container "المتبقي: 9:28 السابق ASSESS Aptitude (FOCUS) - Critical Thinking التالي أعلن ال…" at bounding box center [612, 262] width 1225 height 483
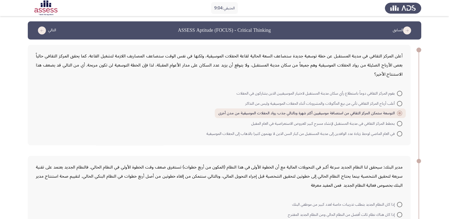
drag, startPoint x: 1213, startPoint y: 0, endPoint x: 312, endPoint y: 43, distance: 902.4
click at [312, 43] on div "أعلن المركز الثقافي في مدينة المستقبل عن خطة توسعية جديدة ستضاعف السعة الحالية …" at bounding box center [225, 95] width 394 height 111
click at [406, 33] on icon "load previous page" at bounding box center [407, 30] width 8 height 8
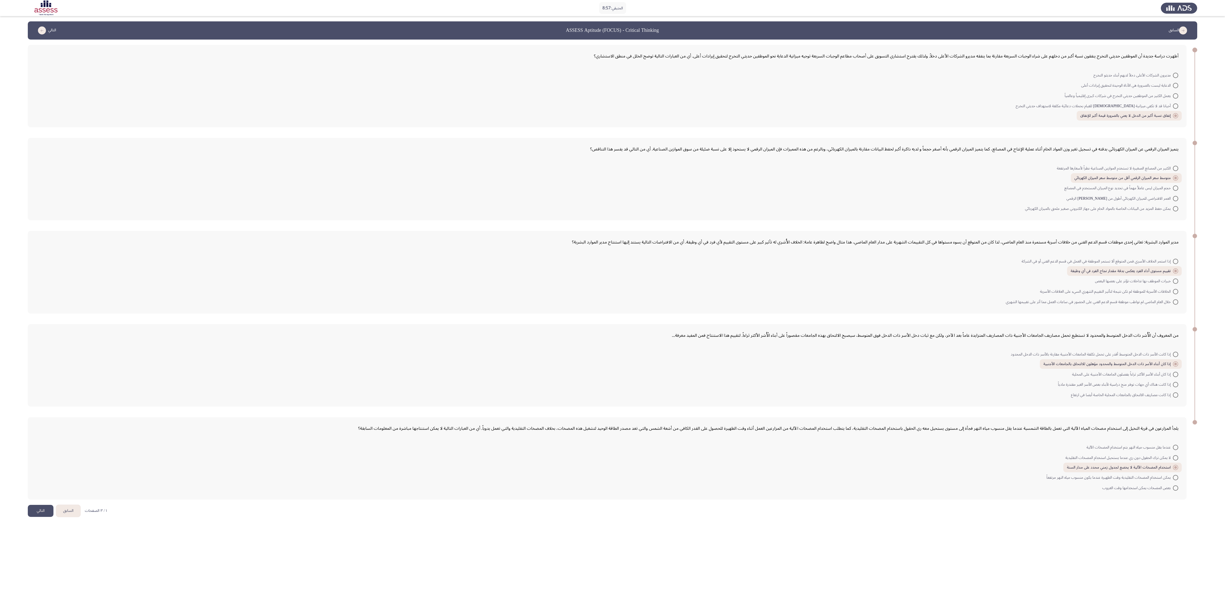
drag, startPoint x: 430, startPoint y: 1, endPoint x: 1224, endPoint y: 126, distance: 804.4
click at [454, 126] on html "المتبقي: 8:57 السابق ASSESS Aptitude (FOCUS) - Critical Thinking التالي أظهرت د…" at bounding box center [612, 263] width 1225 height 526
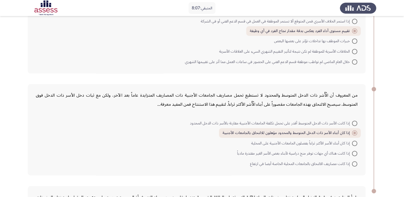
scroll to position [381, 0]
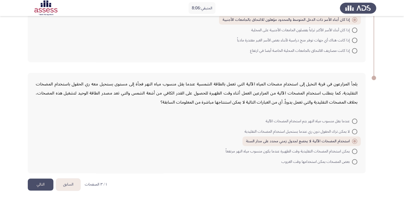
click at [39, 179] on button "التالي" at bounding box center [41, 185] width 26 height 12
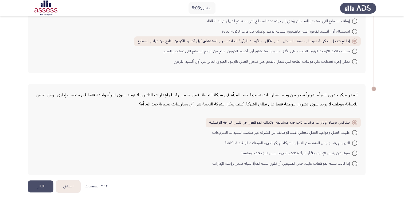
scroll to position [407, 0]
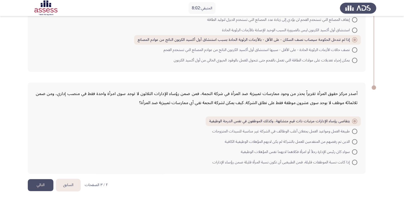
click at [47, 184] on button "التالي" at bounding box center [41, 185] width 26 height 12
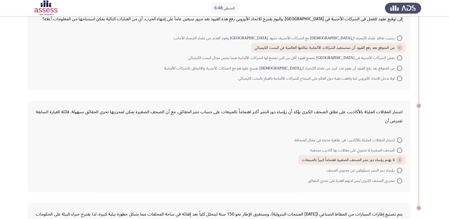
scroll to position [249, 0]
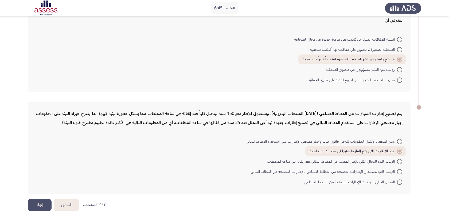
click at [65, 203] on button "السابق" at bounding box center [66, 205] width 24 height 12
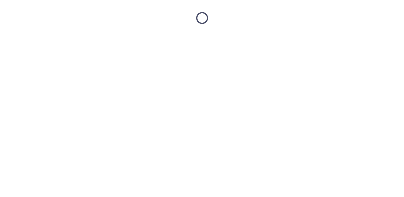
scroll to position [0, 0]
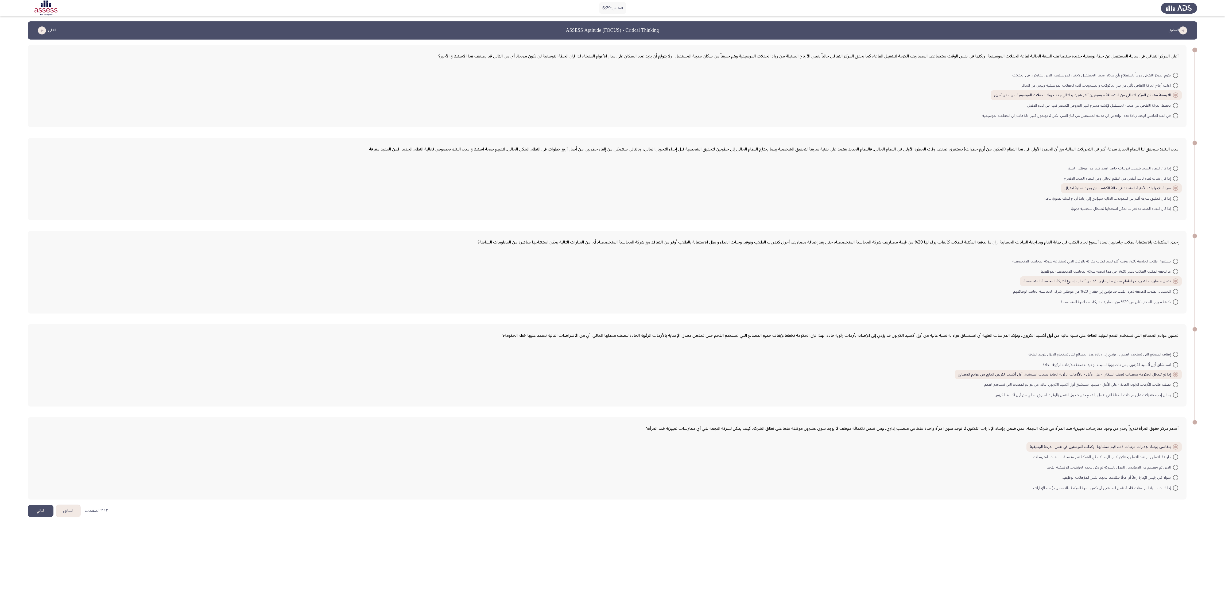
click at [454, 29] on icon "load previous page" at bounding box center [1183, 30] width 8 height 8
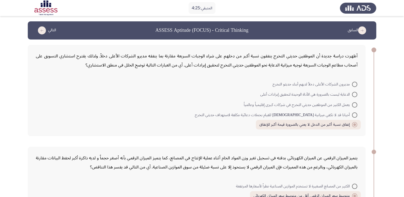
click at [361, 28] on icon "load previous page" at bounding box center [362, 30] width 8 height 8
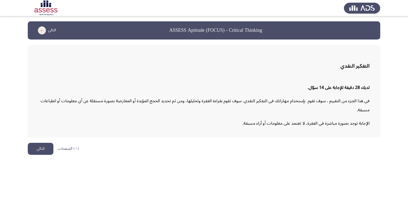
click at [35, 152] on button "التالي" at bounding box center [41, 149] width 26 height 12
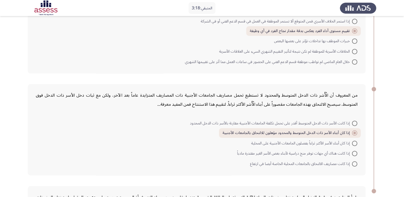
scroll to position [381, 0]
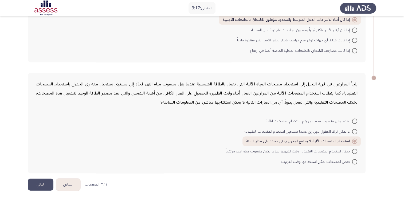
click at [44, 183] on button "التالي" at bounding box center [41, 185] width 26 height 12
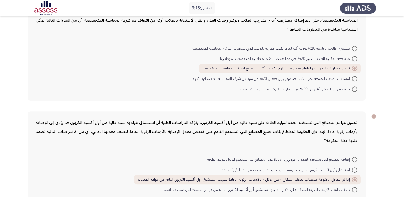
scroll to position [401, 0]
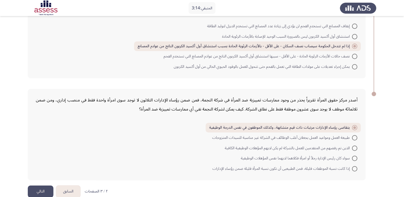
click at [40, 189] on button "التالي" at bounding box center [41, 192] width 26 height 12
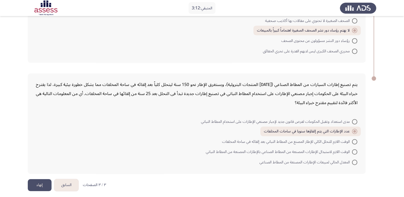
scroll to position [297, 0]
click at [35, 179] on button "إنهاء" at bounding box center [40, 185] width 24 height 12
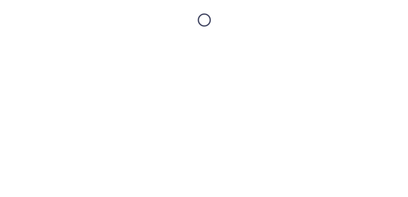
scroll to position [0, 0]
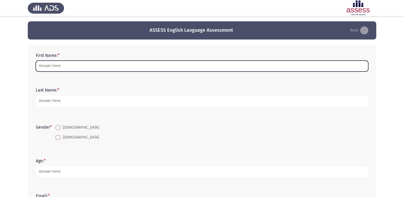
click at [128, 67] on input "First Name: *" at bounding box center [202, 66] width 333 height 11
type input "Ahmed"
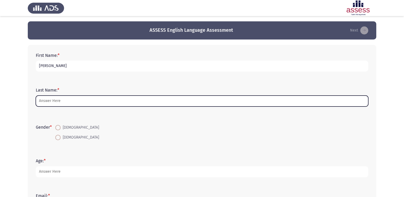
click at [67, 102] on input "Last Name: *" at bounding box center [202, 101] width 333 height 11
click at [61, 100] on input "Last Name: *" at bounding box center [202, 101] width 333 height 11
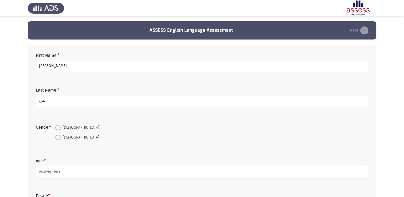
type input "ش"
type input "abdelsalam"
click at [59, 129] on span at bounding box center [57, 127] width 5 height 5
click at [59, 129] on input "Male" at bounding box center [57, 127] width 5 height 5
radio input "true"
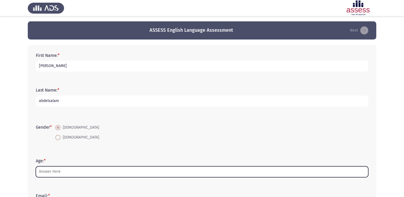
click at [53, 169] on input "Age: *" at bounding box center [202, 171] width 333 height 11
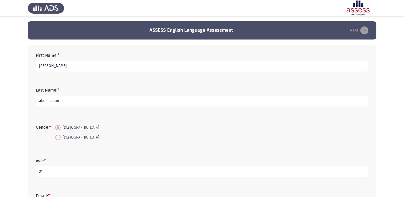
scroll to position [111, 0]
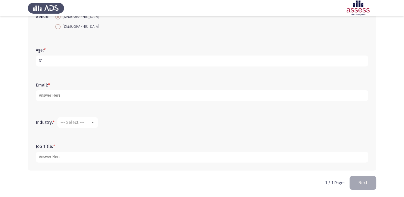
type input "31"
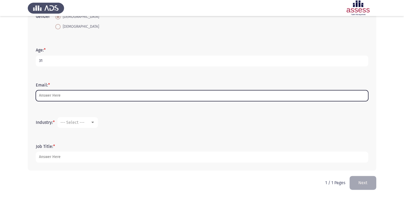
click at [52, 97] on input "Email: *" at bounding box center [202, 95] width 333 height 11
type input "ahmedabdelslam201874@gmail.com"
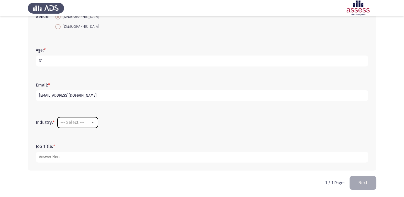
click at [71, 122] on span "--- Select ---" at bounding box center [72, 122] width 24 height 5
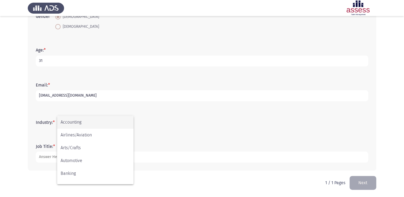
scroll to position [134, 0]
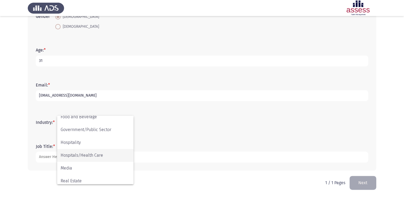
click at [87, 152] on span "Hospitals/Health Care" at bounding box center [95, 155] width 69 height 13
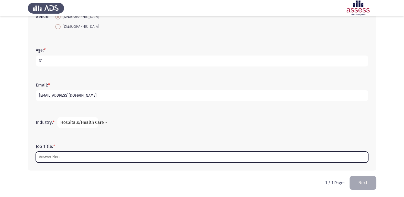
click at [54, 157] on input "Job Title: *" at bounding box center [202, 157] width 333 height 11
type input "d"
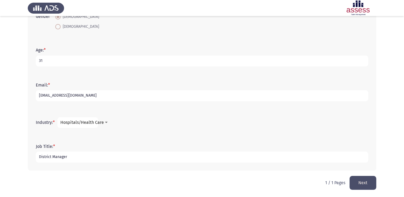
type input "District Manager"
click at [361, 180] on button "Next" at bounding box center [363, 183] width 27 height 14
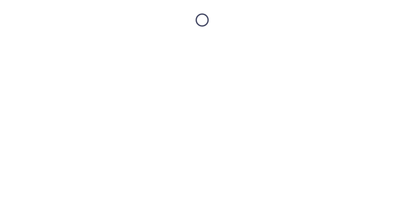
scroll to position [0, 0]
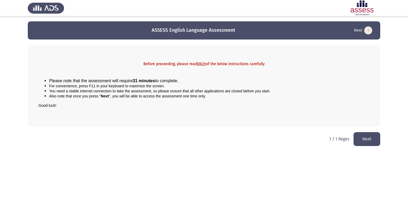
click at [366, 142] on button "Next" at bounding box center [367, 139] width 27 height 14
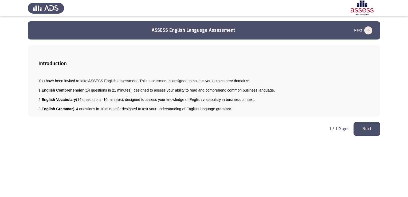
click at [370, 133] on button "Next" at bounding box center [367, 129] width 27 height 14
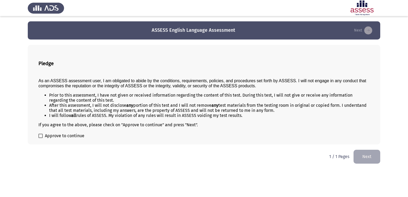
click at [43, 134] on label "Approve to continue" at bounding box center [61, 136] width 46 height 6
click at [41, 138] on input "Approve to continue" at bounding box center [40, 138] width 0 height 0
checkbox input "true"
click at [360, 155] on button "Next" at bounding box center [367, 157] width 27 height 14
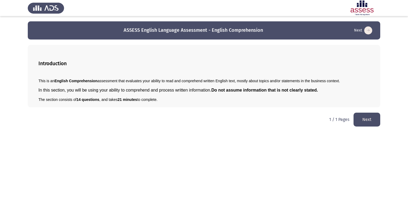
click at [361, 123] on button "Next" at bounding box center [367, 120] width 27 height 14
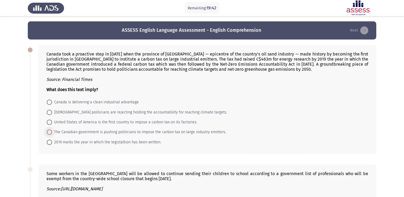
click at [49, 131] on span at bounding box center [49, 132] width 5 height 5
click at [49, 131] on input "The Canadian government is pushing politicians to impose the carbon tax on larg…" at bounding box center [49, 132] width 5 height 5
radio input "true"
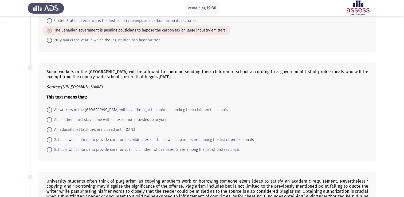
scroll to position [114, 0]
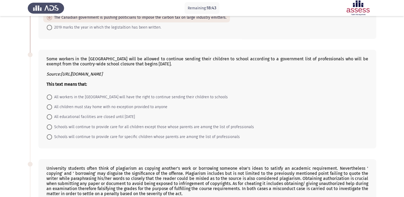
click at [50, 137] on span at bounding box center [49, 136] width 5 height 5
click at [50, 137] on input "Schools will continue to provide care for specific children whose parents are a…" at bounding box center [49, 136] width 5 height 5
radio input "true"
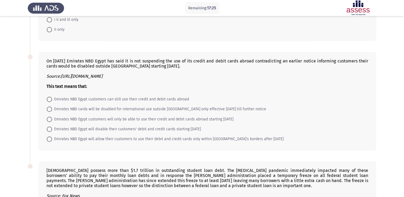
scroll to position [248, 0]
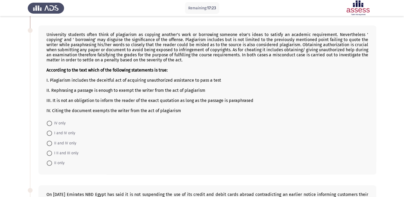
click at [49, 122] on span at bounding box center [49, 123] width 5 height 5
click at [49, 122] on input "IV only" at bounding box center [49, 123] width 5 height 5
radio input "true"
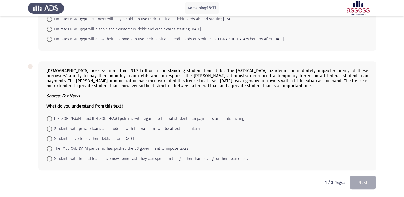
scroll to position [348, 0]
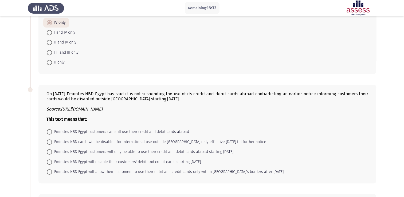
click at [49, 134] on span at bounding box center [49, 131] width 5 height 5
click at [49, 134] on input "Emirates NBD Egypt customers can still use their credit and debit cards abroad" at bounding box center [49, 131] width 5 height 5
radio input "true"
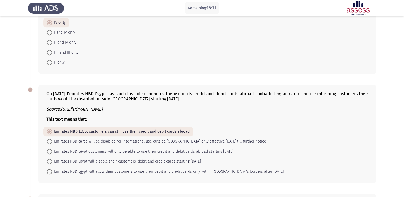
scroll to position [482, 0]
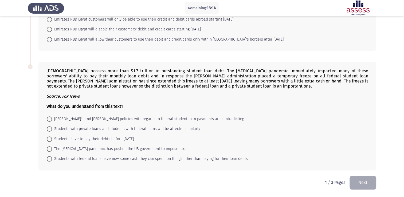
click at [49, 159] on span at bounding box center [49, 158] width 5 height 5
click at [49, 159] on input "Students with federal loans have now some cash they can spend on things other t…" at bounding box center [49, 158] width 5 height 5
radio input "true"
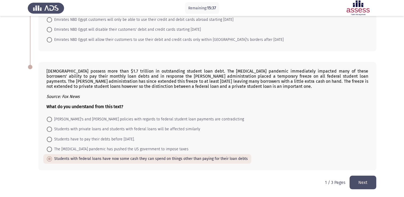
scroll to position [482, 0]
click at [369, 187] on button "Next" at bounding box center [363, 183] width 27 height 14
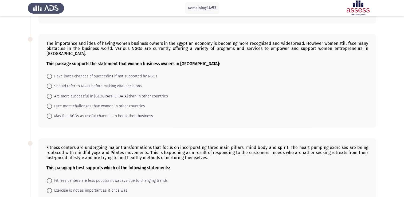
scroll to position [12, 0]
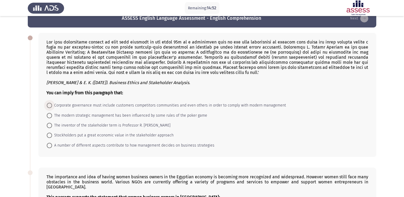
click at [51, 107] on span at bounding box center [49, 105] width 5 height 5
click at [51, 107] on input "Corporate governance must include customers competitors communities and even ot…" at bounding box center [49, 105] width 5 height 5
radio input "true"
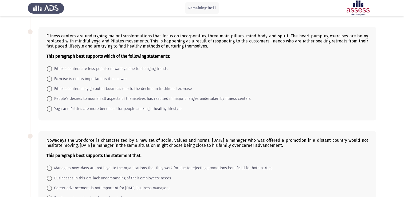
scroll to position [123, 0]
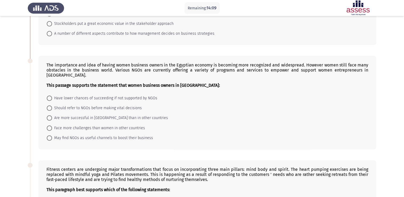
click at [53, 135] on span "May find NGOs as useful channels to boost their business" at bounding box center [102, 138] width 101 height 6
click at [52, 135] on input "May find NGOs as useful channels to boost their business" at bounding box center [49, 137] width 5 height 5
radio input "true"
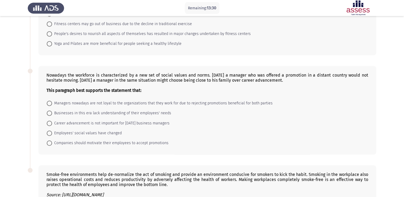
scroll to position [188, 0]
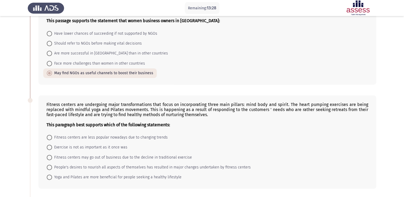
click at [49, 165] on span at bounding box center [49, 167] width 5 height 5
click at [49, 165] on input "People's desires to nourish all aspects of themselves has resulted in major cha…" at bounding box center [49, 167] width 5 height 5
radio input "true"
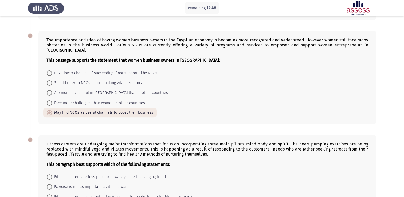
scroll to position [282, 0]
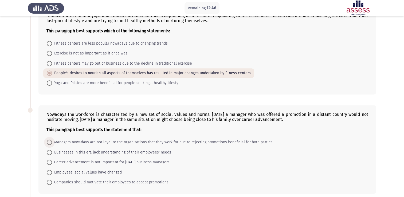
click at [48, 140] on span at bounding box center [49, 142] width 5 height 5
click at [48, 140] on input "Managers nowadays are not loyal to the organizations that they work for due to …" at bounding box center [49, 142] width 5 height 5
radio input "true"
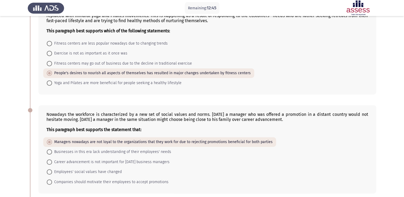
scroll to position [415, 0]
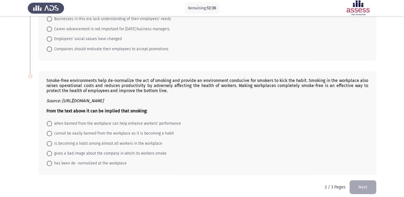
click at [49, 161] on span at bounding box center [49, 163] width 5 height 5
click at [49, 161] on input "has been de- normalized at the workplace" at bounding box center [49, 163] width 5 height 5
radio input "true"
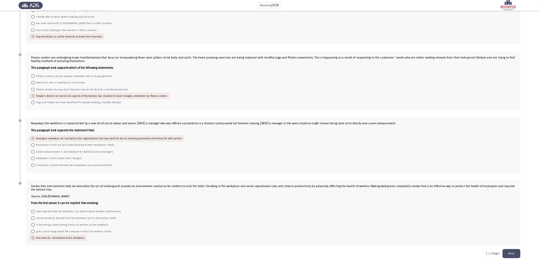
scroll to position [0, 0]
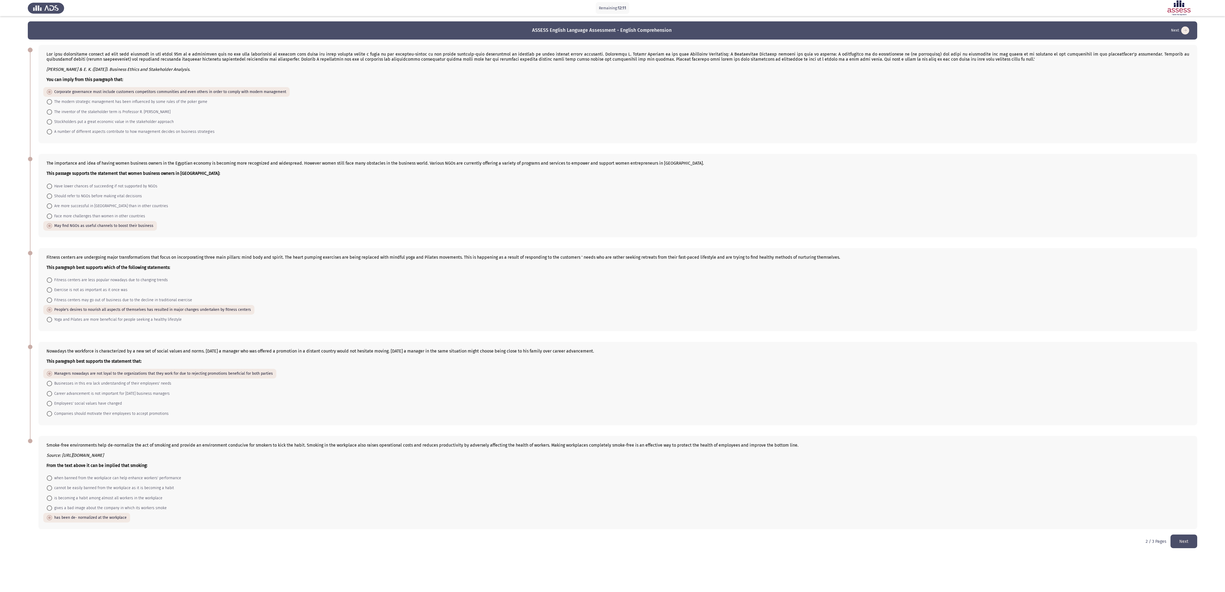
click at [408, 197] on button "Next" at bounding box center [1184, 541] width 27 height 14
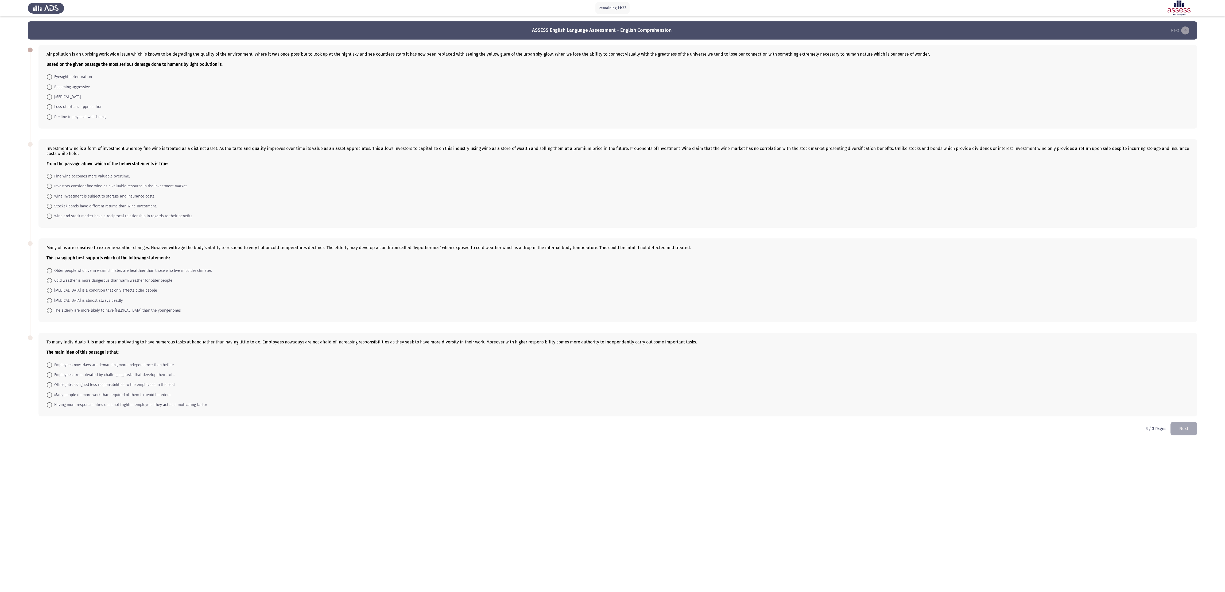
click at [49, 109] on span at bounding box center [49, 106] width 5 height 5
click at [49, 109] on input "Loss of artistic appreciation" at bounding box center [49, 106] width 5 height 5
radio input "true"
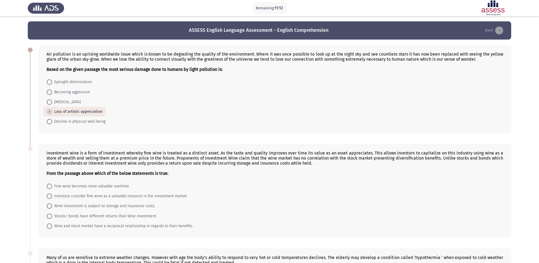
click at [50, 186] on span at bounding box center [49, 186] width 5 height 5
click at [50, 186] on input "Fine wine becomes more valuable overtime." at bounding box center [49, 186] width 5 height 5
radio input "true"
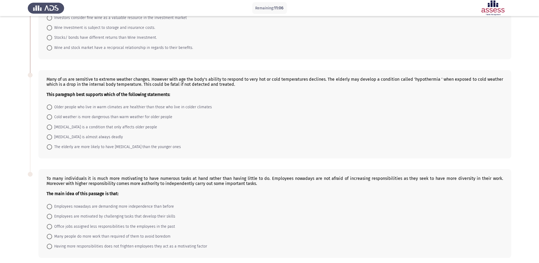
click at [49, 150] on span at bounding box center [49, 146] width 5 height 5
click at [49, 150] on input "The elderly are more likely to have hypothermia than the younger ones" at bounding box center [49, 146] width 5 height 5
radio input "true"
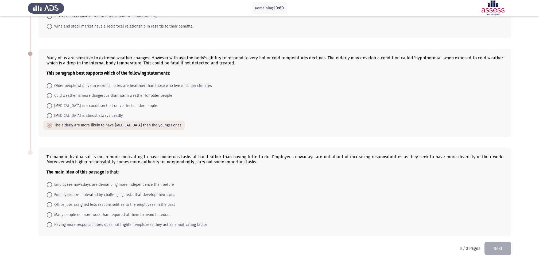
click at [47, 197] on span at bounding box center [49, 224] width 5 height 5
click at [47, 197] on input "Having more responsibilities does not frighten employees they act as a motivati…" at bounding box center [49, 224] width 5 height 5
radio input "true"
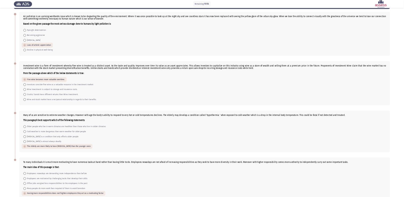
scroll to position [0, 0]
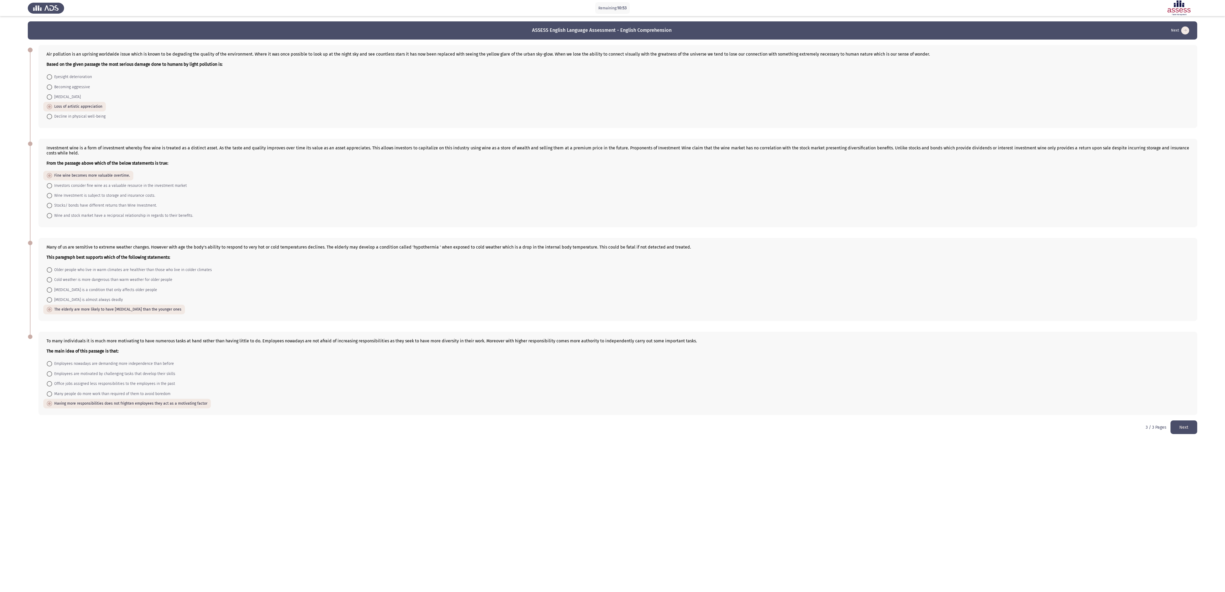
drag, startPoint x: 532, startPoint y: 0, endPoint x: 295, endPoint y: 494, distance: 548.3
click at [295, 197] on html "Remaining: 10:53 ASSESS English Language Assessment - English Comprehension Nex…" at bounding box center [612, 221] width 1225 height 442
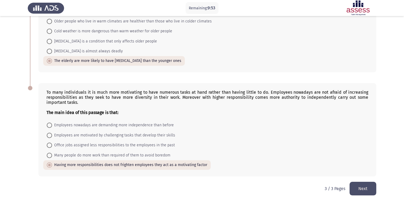
scroll to position [285, 0]
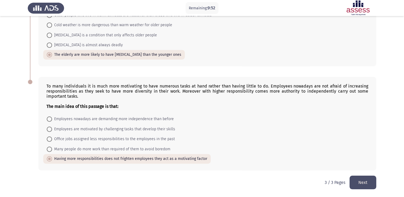
click at [359, 185] on button "Next" at bounding box center [363, 183] width 27 height 14
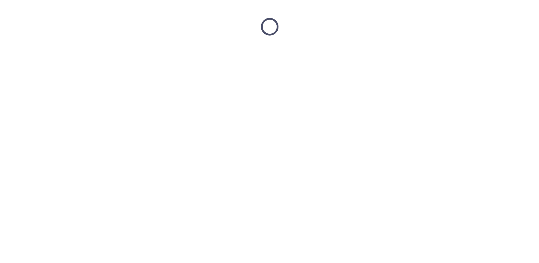
scroll to position [0, 0]
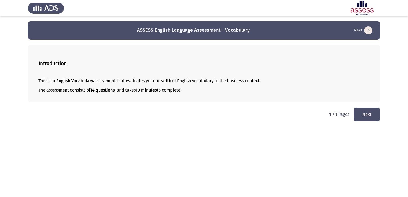
click at [365, 114] on button "Next" at bounding box center [367, 115] width 27 height 14
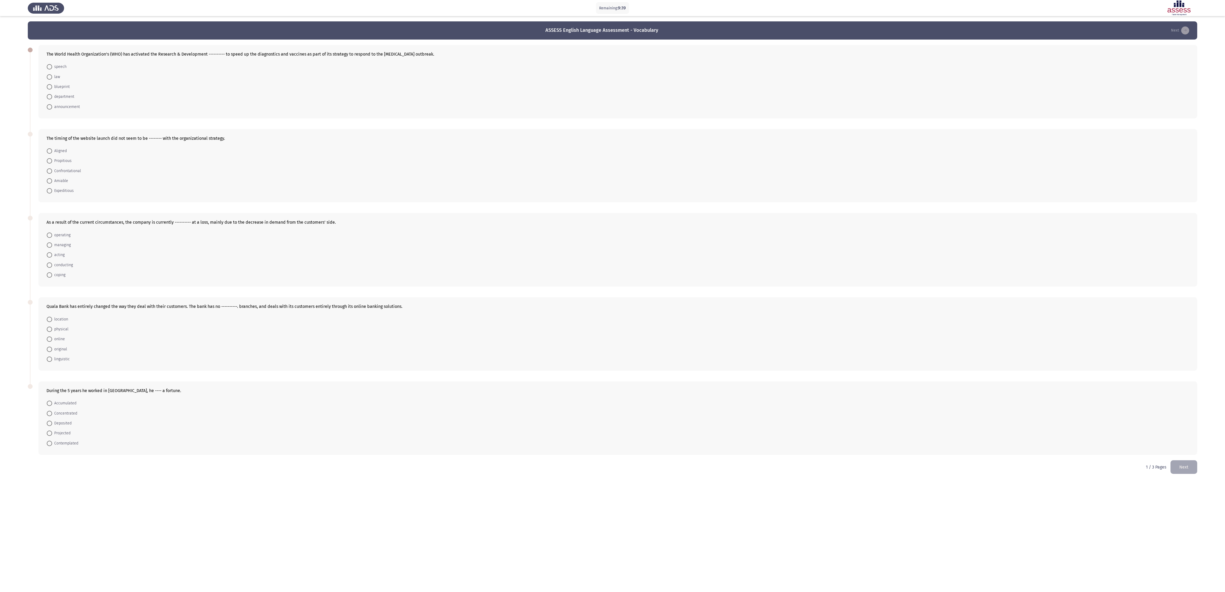
drag, startPoint x: 391, startPoint y: 0, endPoint x: 9, endPoint y: 39, distance: 383.6
click at [9, 39] on app-assessment-container "Remaining: 9:39 ASSESS English Language Assessment - Vocabulary Next The World …" at bounding box center [612, 240] width 1225 height 439
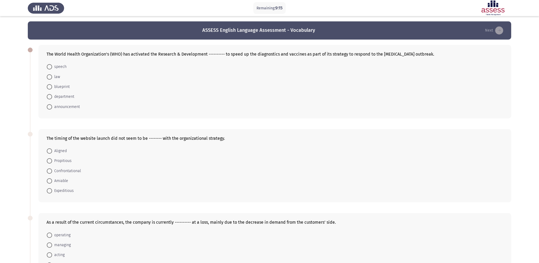
drag, startPoint x: 1173, startPoint y: 1, endPoint x: 52, endPoint y: 88, distance: 1124.5
click at [52, 88] on span at bounding box center [49, 86] width 5 height 5
click at [52, 88] on input "blueprint" at bounding box center [49, 86] width 5 height 5
radio input "true"
click at [51, 152] on span at bounding box center [49, 150] width 5 height 5
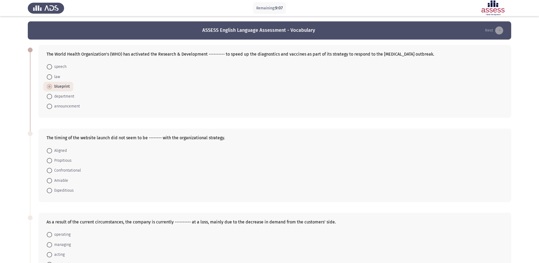
click at [51, 152] on input "Aligned" at bounding box center [49, 150] width 5 height 5
radio input "true"
click at [50, 197] on label "operating" at bounding box center [59, 234] width 24 height 6
click at [50, 197] on input "operating" at bounding box center [49, 234] width 5 height 5
radio input "true"
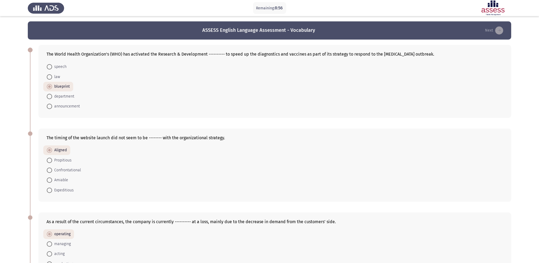
scroll to position [178, 0]
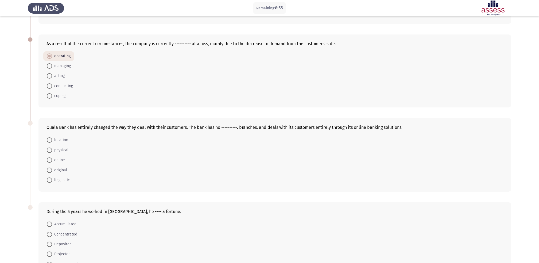
click at [50, 152] on span at bounding box center [49, 150] width 5 height 5
click at [50, 152] on input "physical" at bounding box center [49, 150] width 5 height 5
radio input "true"
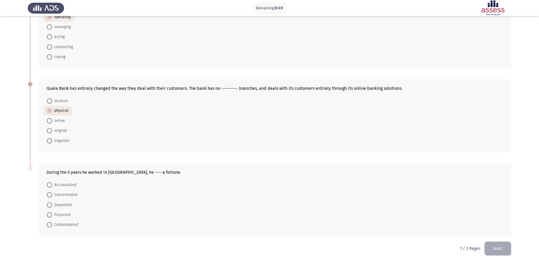
click at [47, 186] on span at bounding box center [49, 184] width 5 height 5
click at [47, 186] on input "Accumulated" at bounding box center [49, 184] width 5 height 5
radio input "true"
click at [408, 197] on button "Next" at bounding box center [498, 249] width 27 height 14
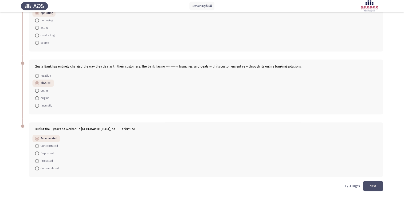
scroll to position [0, 0]
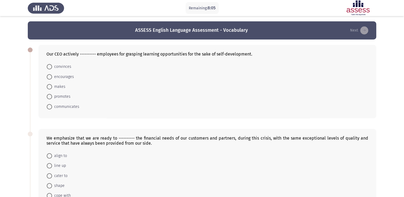
click at [51, 76] on span at bounding box center [49, 76] width 5 height 5
click at [51, 76] on input "encourages" at bounding box center [49, 76] width 5 height 5
radio input "true"
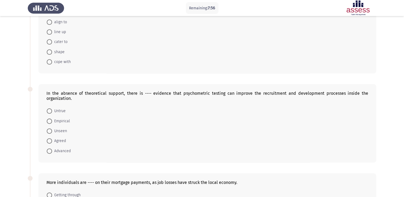
click at [48, 42] on span at bounding box center [49, 41] width 5 height 5
click at [48, 42] on input "cater to" at bounding box center [49, 41] width 5 height 5
radio input "true"
click at [49, 121] on span at bounding box center [49, 120] width 5 height 5
click at [49, 121] on input "Empirical" at bounding box center [49, 120] width 5 height 5
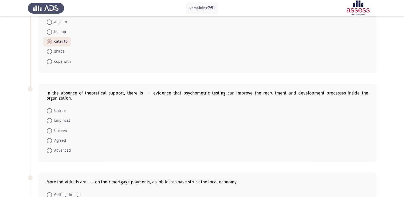
radio input "true"
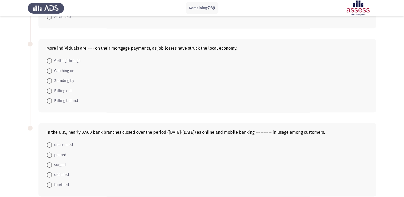
click at [48, 102] on span at bounding box center [49, 100] width 5 height 5
click at [48, 102] on input "Falling behind" at bounding box center [49, 100] width 5 height 5
radio input "true"
click at [52, 166] on span at bounding box center [49, 164] width 5 height 5
click at [52, 166] on input "surged" at bounding box center [49, 164] width 5 height 5
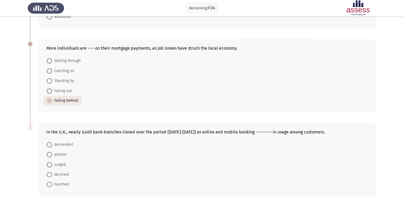
radio input "true"
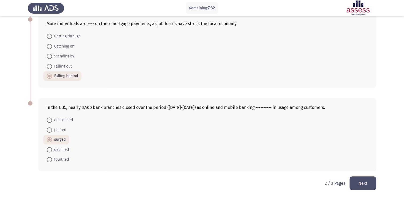
click at [365, 186] on button "Next" at bounding box center [363, 184] width 27 height 14
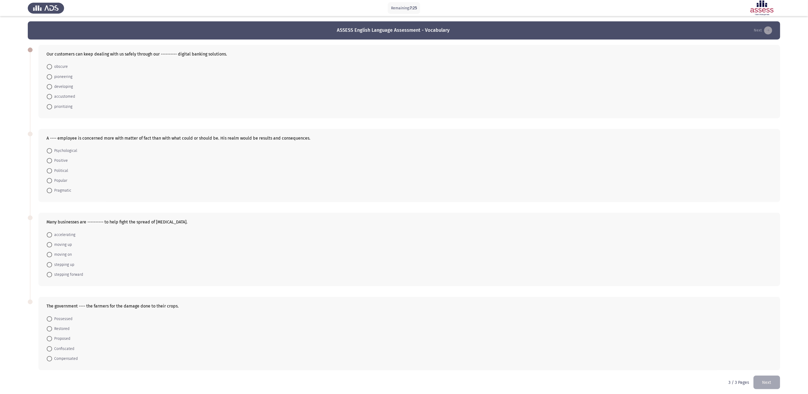
drag, startPoint x: 366, startPoint y: 0, endPoint x: 16, endPoint y: 40, distance: 351.8
click at [16, 40] on app-assessment-container "Remaining: 7:25 ASSESS English Language Assessment - Vocabulary Next Our custom…" at bounding box center [404, 198] width 808 height 355
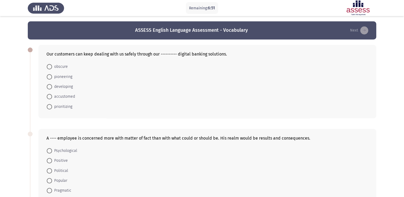
drag, startPoint x: 51, startPoint y: 78, endPoint x: 51, endPoint y: 67, distance: 10.4
click at [51, 78] on span at bounding box center [49, 76] width 5 height 5
click at [51, 78] on input "pioneering" at bounding box center [49, 76] width 5 height 5
radio input "true"
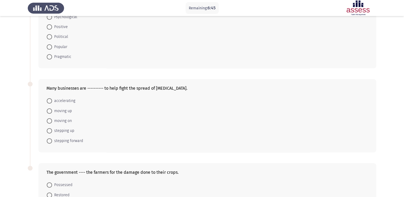
click at [48, 57] on span at bounding box center [49, 56] width 5 height 5
click at [48, 57] on input "Pragmatic" at bounding box center [49, 56] width 5 height 5
radio input "true"
click at [49, 129] on span at bounding box center [49, 130] width 5 height 5
click at [49, 129] on input "stepping up" at bounding box center [49, 130] width 5 height 5
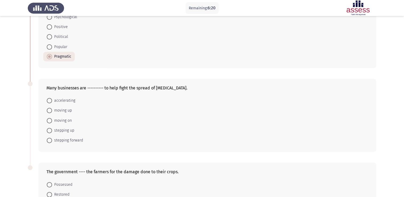
radio input "true"
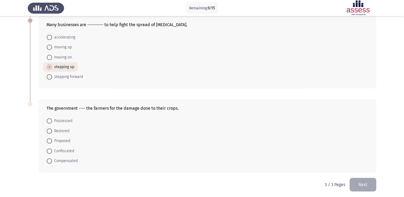
scroll to position [198, 0]
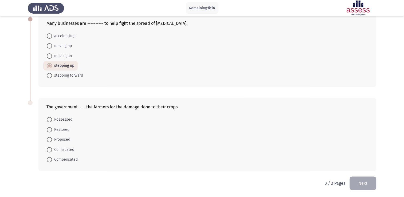
click at [48, 158] on span at bounding box center [49, 159] width 5 height 5
click at [48, 158] on input "Compensated" at bounding box center [49, 159] width 5 height 5
radio input "true"
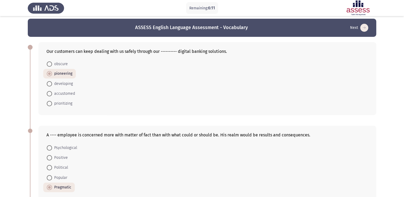
scroll to position [0, 0]
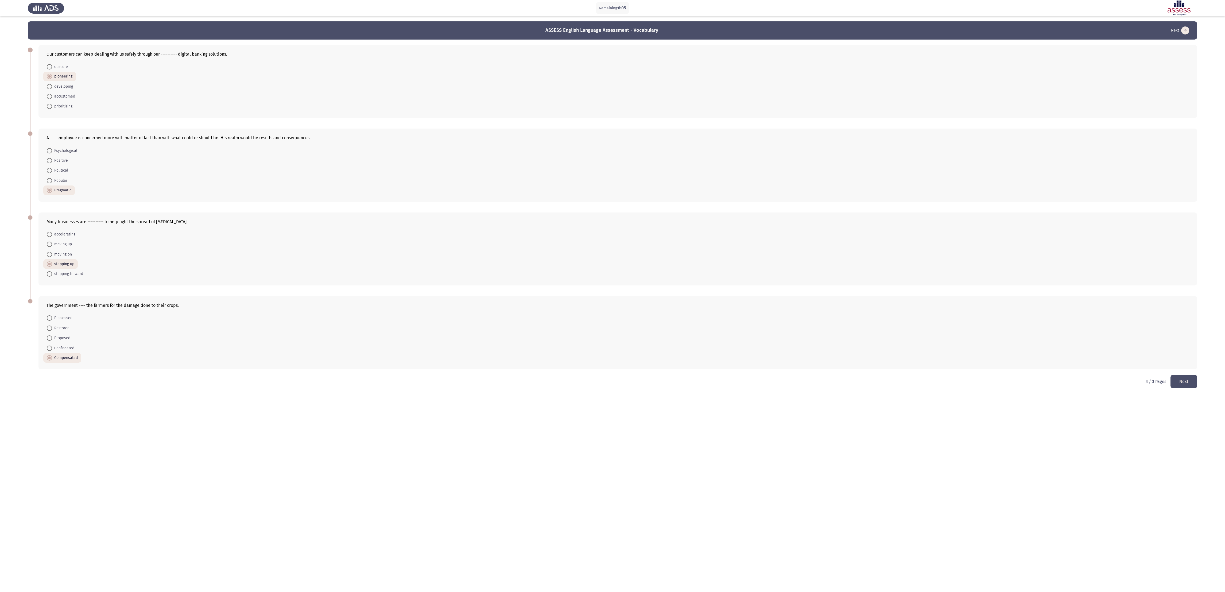
drag, startPoint x: 383, startPoint y: 0, endPoint x: 6, endPoint y: 44, distance: 379.9
click at [6, 44] on app-assessment-container "Remaining: 6:05 ASSESS English Language Assessment - Vocabulary Next Our custom…" at bounding box center [612, 197] width 1225 height 353
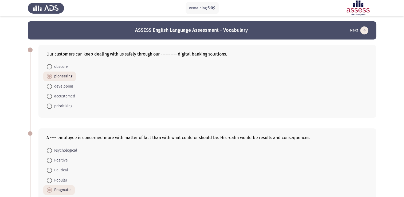
drag, startPoint x: 1154, startPoint y: 0, endPoint x: 4, endPoint y: 103, distance: 1154.5
click at [4, 103] on app-assessment-container "Remaining: 5:09 ASSESS English Language Assessment - Vocabulary Next Our custom…" at bounding box center [202, 197] width 404 height 353
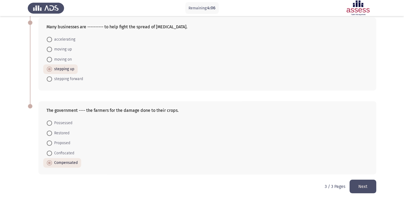
scroll to position [198, 0]
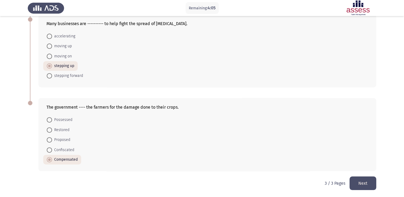
click at [363, 184] on button "Next" at bounding box center [363, 184] width 27 height 14
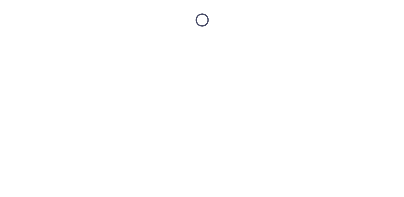
scroll to position [0, 0]
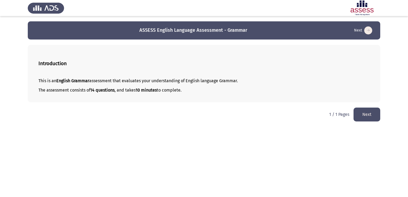
click at [362, 117] on button "Next" at bounding box center [367, 115] width 27 height 14
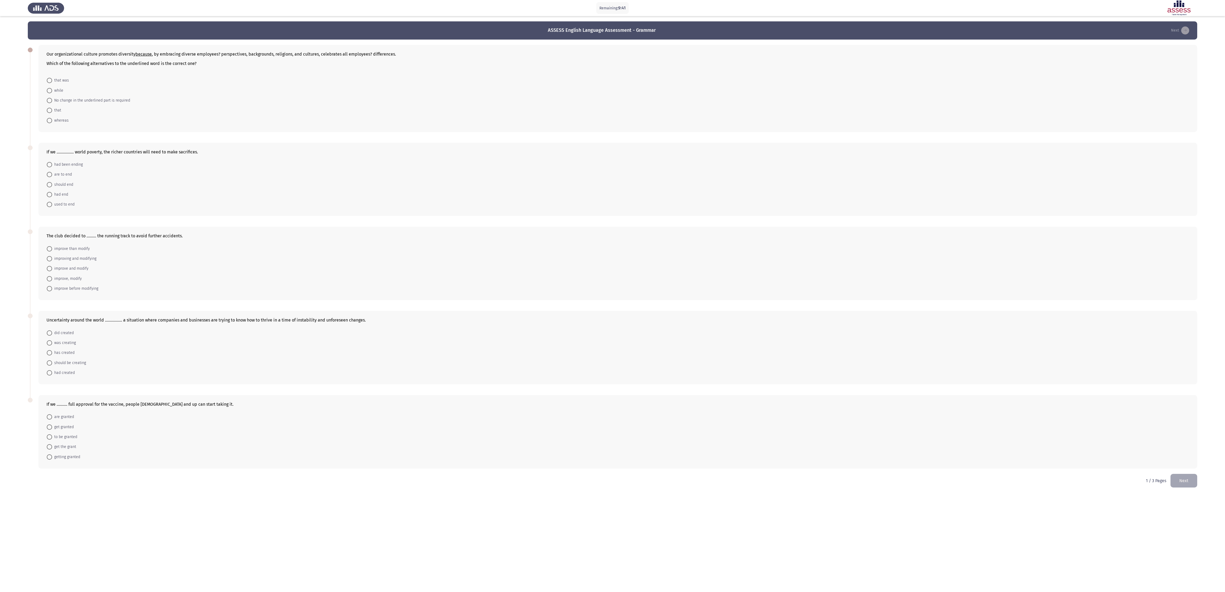
drag, startPoint x: 392, startPoint y: 1, endPoint x: 15, endPoint y: 37, distance: 379.4
click at [15, 37] on app-assessment-container "Remaining: 9:41 ASSESS English Language Assessment - Grammar Next Our organizat…" at bounding box center [612, 247] width 1225 height 452
click at [47, 111] on span at bounding box center [49, 110] width 5 height 5
click at [47, 111] on input "that" at bounding box center [49, 110] width 5 height 5
radio input "true"
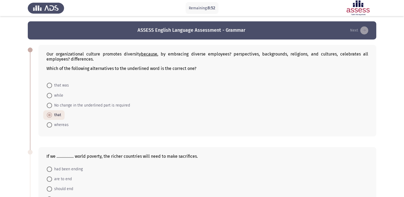
scroll to position [134, 0]
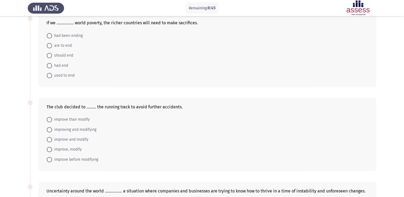
click at [52, 45] on span at bounding box center [49, 45] width 5 height 5
click at [52, 45] on input "are to end" at bounding box center [49, 45] width 5 height 5
radio input "true"
click at [48, 119] on span at bounding box center [49, 119] width 5 height 5
click at [48, 119] on input "improve than modify" at bounding box center [49, 119] width 5 height 5
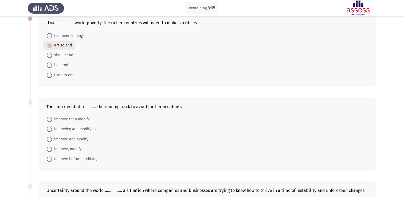
radio input "true"
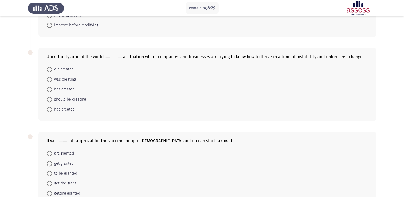
click at [49, 110] on span at bounding box center [49, 109] width 5 height 5
click at [49, 110] on input "had created" at bounding box center [49, 109] width 5 height 5
radio input "true"
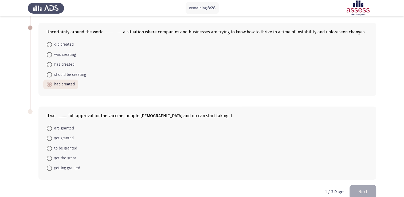
scroll to position [301, 0]
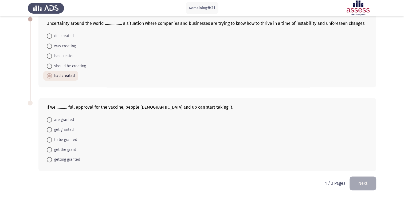
click at [49, 162] on label "getting granted" at bounding box center [63, 160] width 33 height 6
click at [49, 162] on input "getting granted" at bounding box center [49, 159] width 5 height 5
radio input "true"
click at [352, 182] on button "Next" at bounding box center [363, 184] width 27 height 14
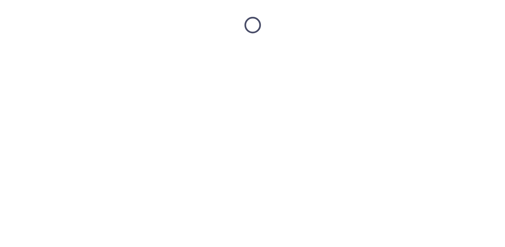
scroll to position [0, 0]
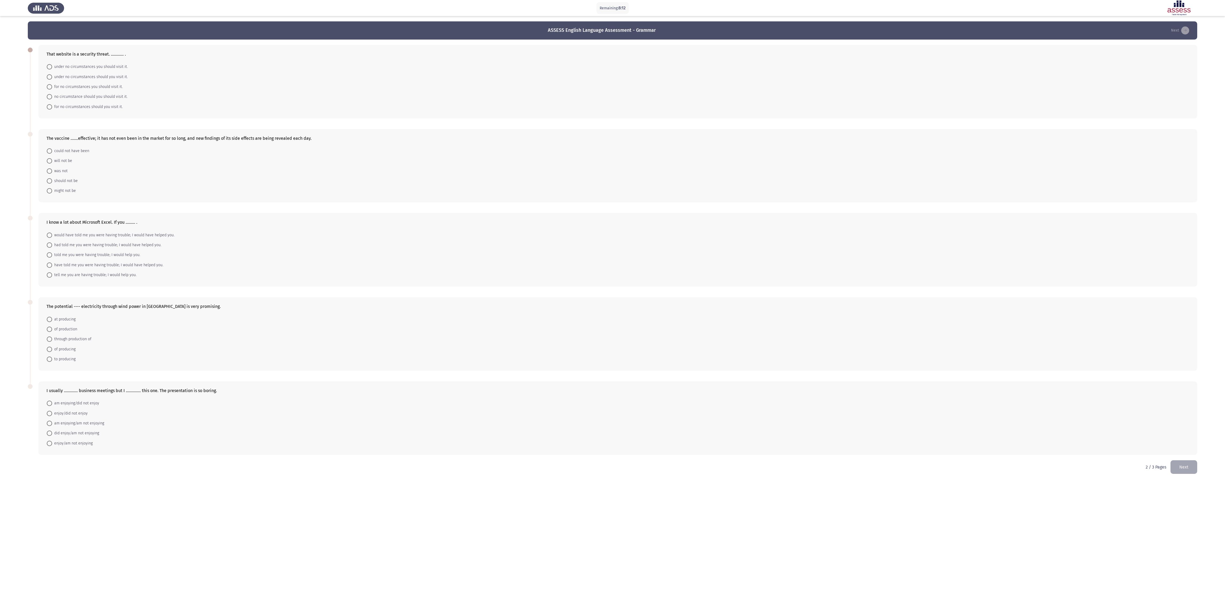
drag, startPoint x: 265, startPoint y: 4, endPoint x: 12, endPoint y: 42, distance: 255.8
click at [12, 43] on app-assessment-container "Remaining: 8:12 ASSESS English Language Assessment - Grammar Next That website …" at bounding box center [612, 240] width 1225 height 439
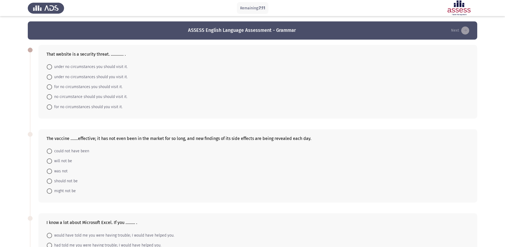
click at [52, 76] on span "under no circumstances should you visit it." at bounding box center [90, 77] width 76 height 6
click at [52, 76] on input "under no circumstances should you visit it." at bounding box center [49, 76] width 5 height 5
radio input "true"
drag, startPoint x: 50, startPoint y: 191, endPoint x: 50, endPoint y: 186, distance: 4.6
click at [50, 191] on span at bounding box center [49, 190] width 5 height 5
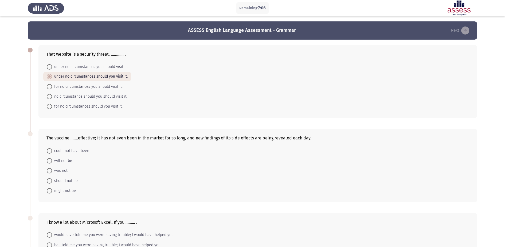
click at [50, 191] on input "might not be" at bounding box center [49, 190] width 5 height 5
radio input "true"
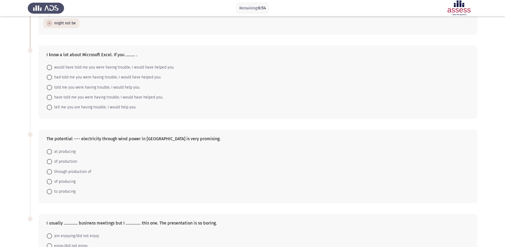
click at [48, 79] on span at bounding box center [49, 77] width 5 height 5
click at [48, 79] on input "had told me you were having trouble; I would have helped you." at bounding box center [49, 77] width 5 height 5
radio input "true"
click at [50, 180] on span at bounding box center [49, 181] width 5 height 5
click at [50, 180] on input "of producing" at bounding box center [49, 181] width 5 height 5
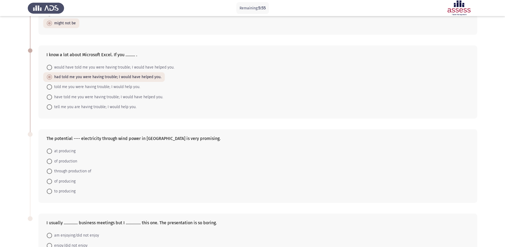
radio input "true"
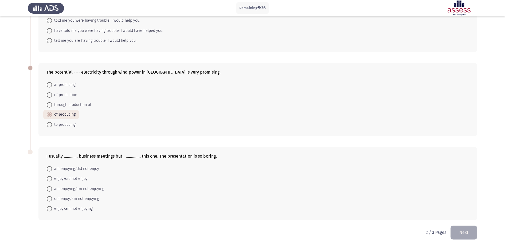
click at [50, 180] on span at bounding box center [49, 178] width 5 height 5
click at [50, 180] on input "enjoy/did not enjoy" at bounding box center [49, 178] width 5 height 5
radio input "true"
click at [48, 178] on span at bounding box center [49, 178] width 3 height 3
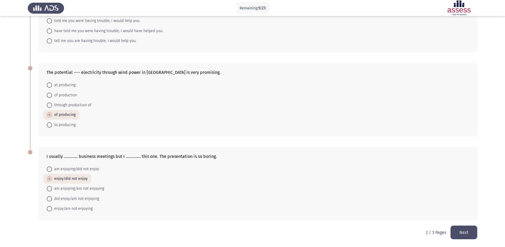
click at [48, 178] on input "enjoy/did not enjoy" at bounding box center [49, 178] width 5 height 5
click at [48, 197] on span at bounding box center [49, 208] width 5 height 5
click at [48, 197] on input "enjoy/am not enjoying" at bounding box center [49, 208] width 5 height 5
radio input "true"
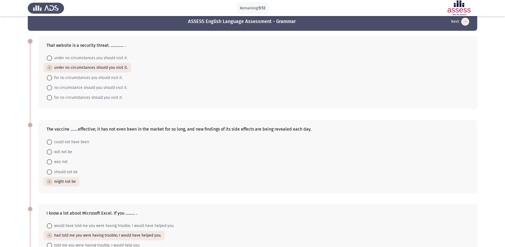
scroll to position [0, 0]
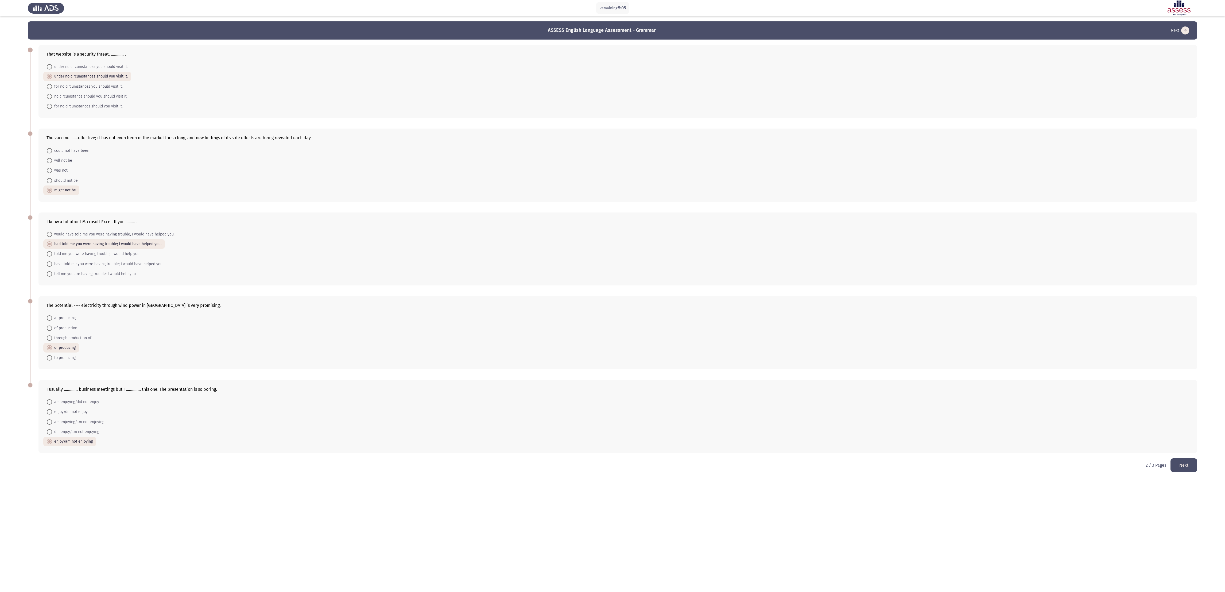
drag, startPoint x: 483, startPoint y: 0, endPoint x: 15, endPoint y: 59, distance: 472.4
click at [15, 59] on app-assessment-container "Remaining: 5:05 ASSESS English Language Assessment - Grammar Next That website …" at bounding box center [612, 239] width 1225 height 437
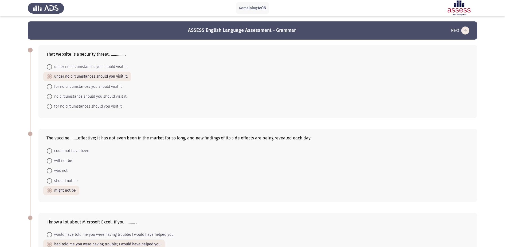
drag, startPoint x: 1188, startPoint y: 0, endPoint x: 34, endPoint y: 42, distance: 1155.5
click at [34, 42] on div "That website is a security threat. ............ . under no circumstances you sh…" at bounding box center [253, 82] width 450 height 84
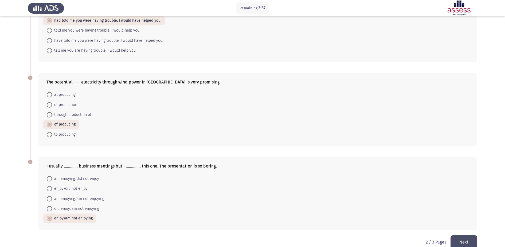
scroll to position [233, 0]
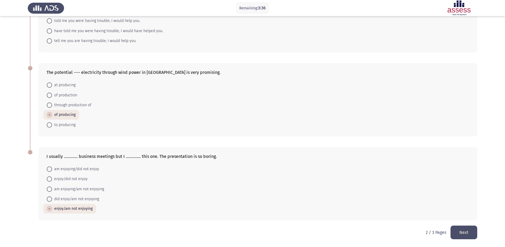
click at [408, 197] on button "Next" at bounding box center [464, 232] width 27 height 14
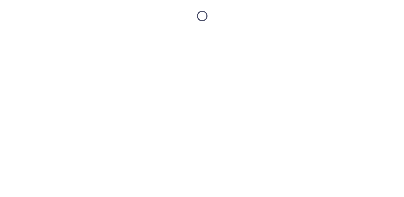
scroll to position [0, 0]
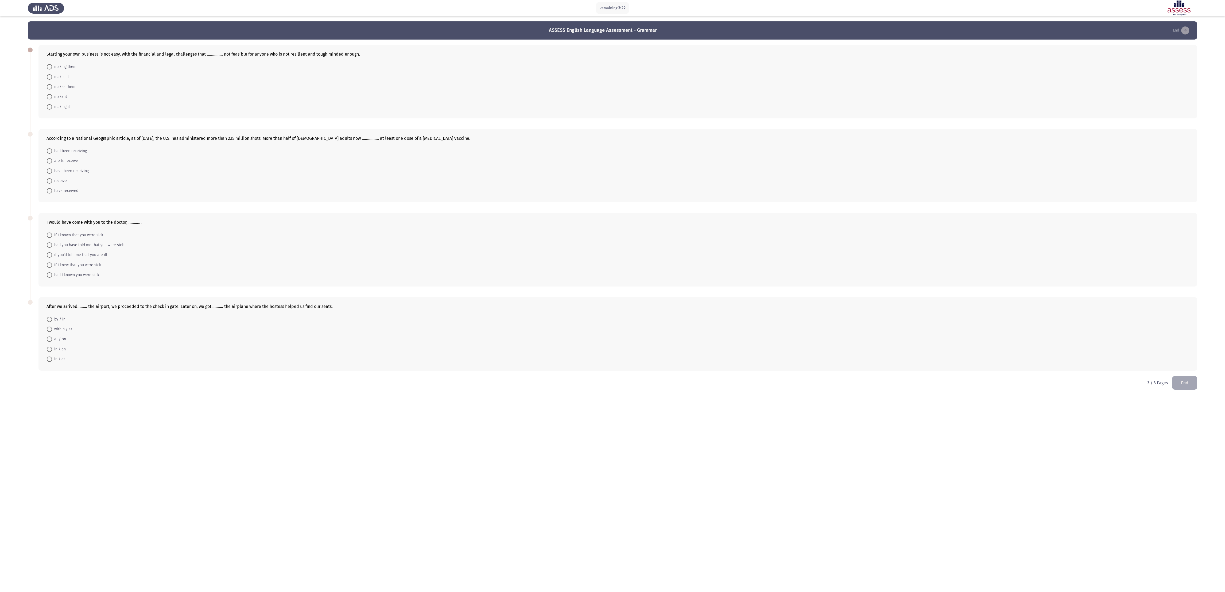
drag, startPoint x: 484, startPoint y: 0, endPoint x: 310, endPoint y: 168, distance: 241.5
click at [310, 168] on app-assessment-container "Remaining: 3:22 ASSESS English Language Assessment - Grammar End Starting your …" at bounding box center [612, 198] width 1225 height 355
click at [45, 74] on mat-radio-button "makes it" at bounding box center [57, 77] width 29 height 10
click at [49, 77] on span at bounding box center [49, 76] width 5 height 5
click at [49, 77] on input "makes it" at bounding box center [49, 76] width 5 height 5
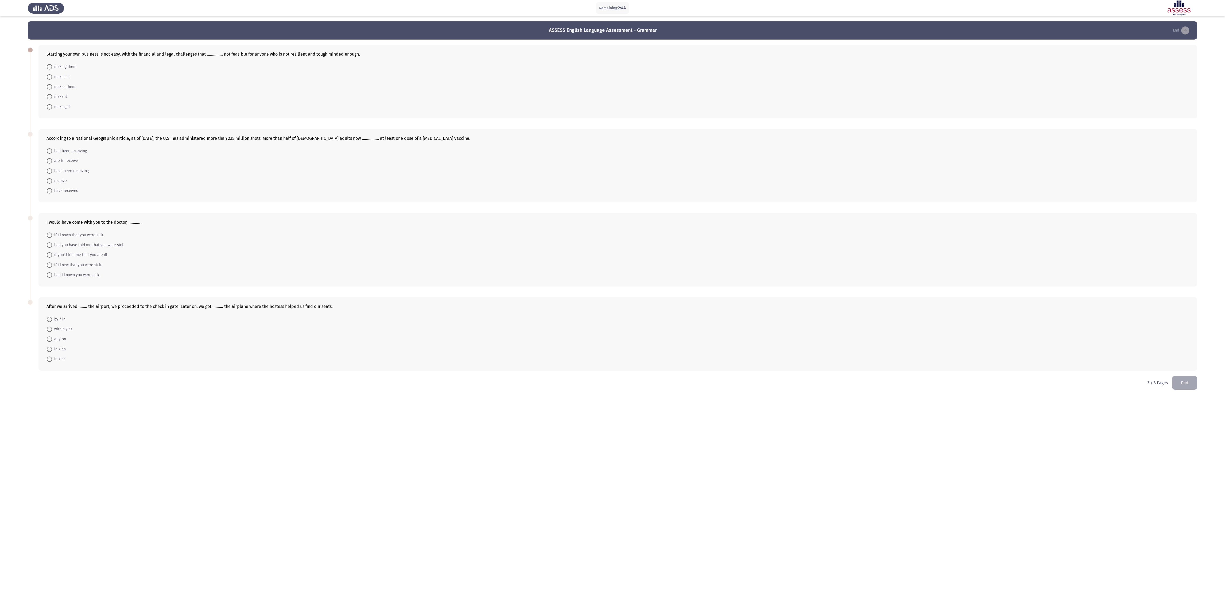
radio input "true"
click at [49, 192] on span at bounding box center [49, 190] width 5 height 5
click at [49, 192] on input "have received" at bounding box center [49, 190] width 5 height 5
radio input "true"
click at [51, 197] on span at bounding box center [49, 274] width 5 height 5
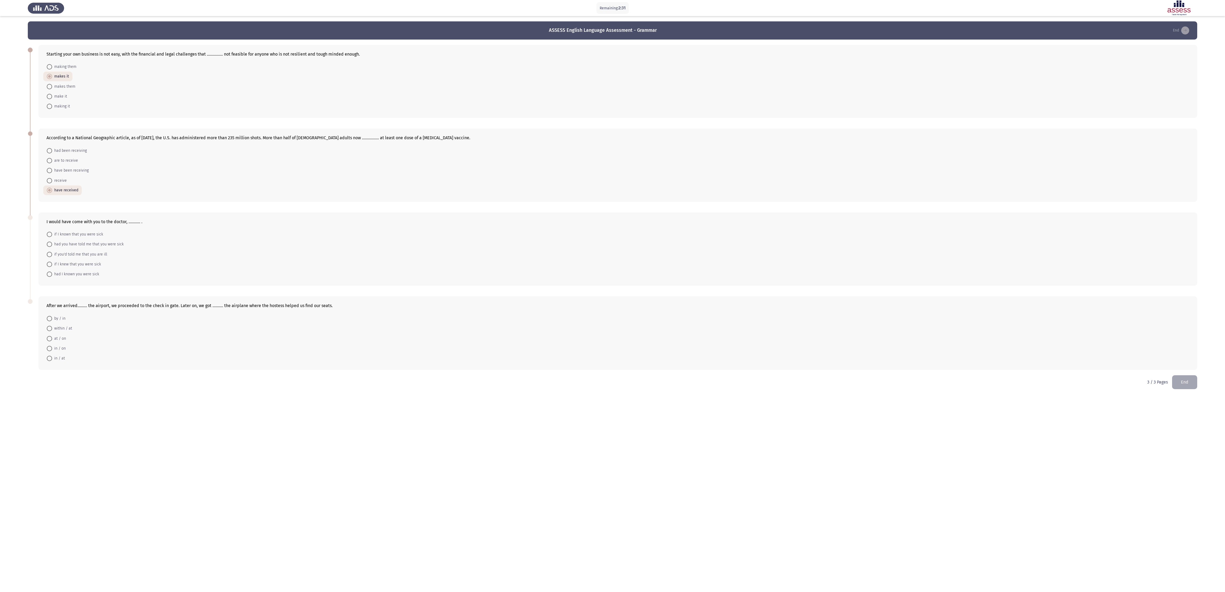
click at [51, 197] on input "had I known you were sick" at bounding box center [49, 274] width 5 height 5
radio input "true"
click at [47, 197] on span at bounding box center [49, 348] width 5 height 5
click at [47, 197] on input "in / on" at bounding box center [49, 348] width 5 height 5
radio input "true"
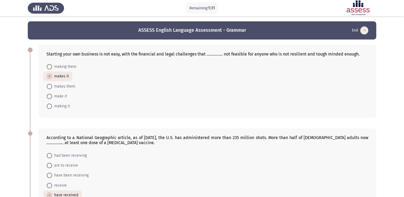
drag, startPoint x: 1165, startPoint y: 0, endPoint x: 189, endPoint y: 89, distance: 979.5
click at [189, 89] on form "making them makes it makes them make it making it" at bounding box center [208, 86] width 322 height 49
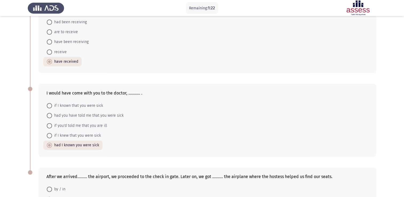
scroll to position [203, 0]
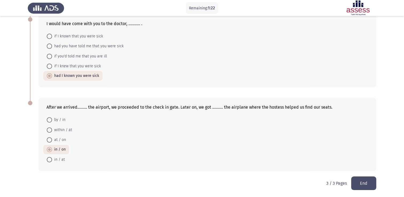
click at [362, 183] on button "End" at bounding box center [363, 184] width 25 height 14
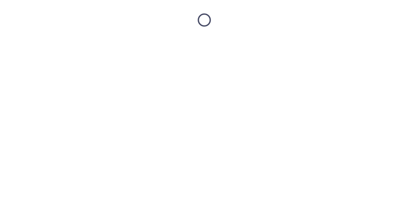
scroll to position [0, 0]
